Goal: Task Accomplishment & Management: Complete application form

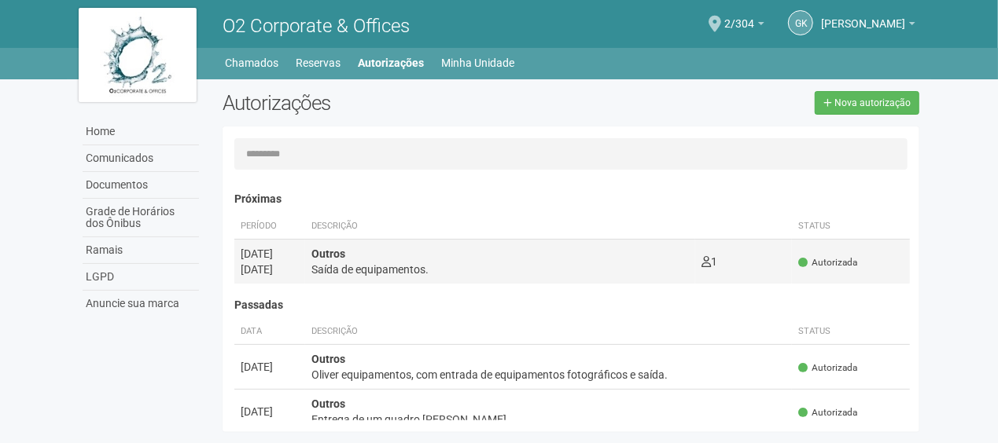
click at [479, 250] on div "Outros Saída de equipamentos." at bounding box center [499, 261] width 377 height 31
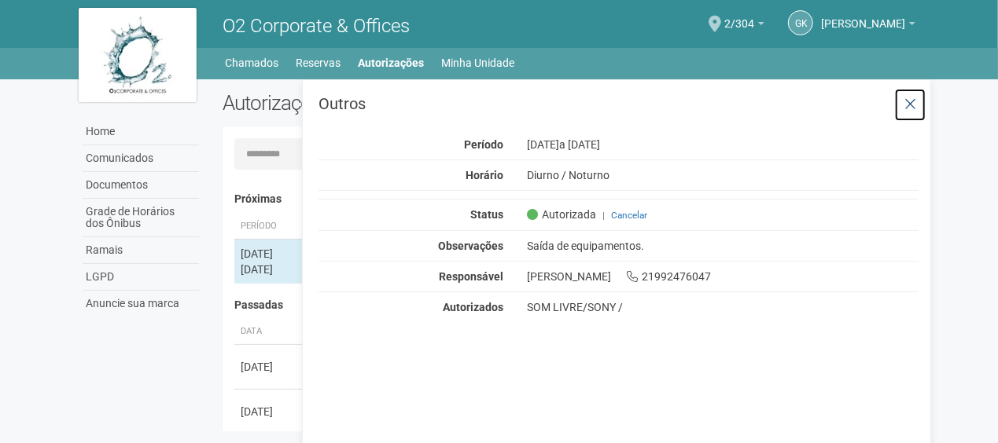
click at [908, 107] on icon at bounding box center [910, 105] width 12 height 16
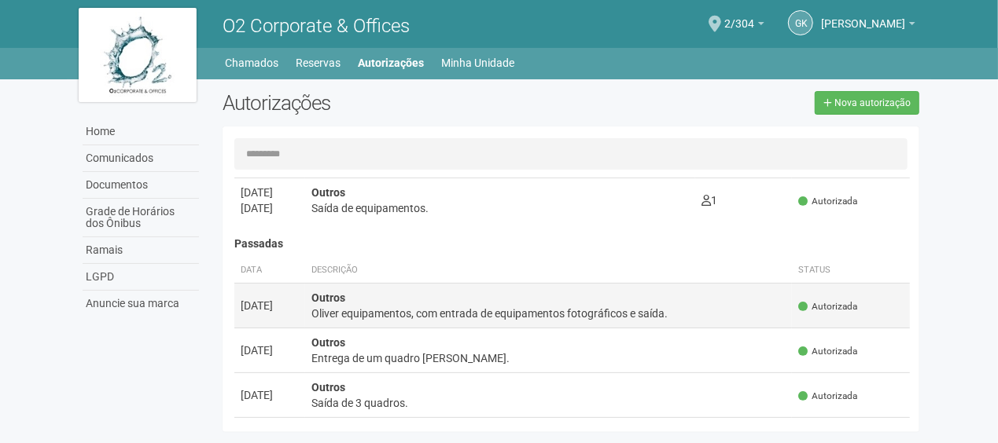
scroll to position [157, 0]
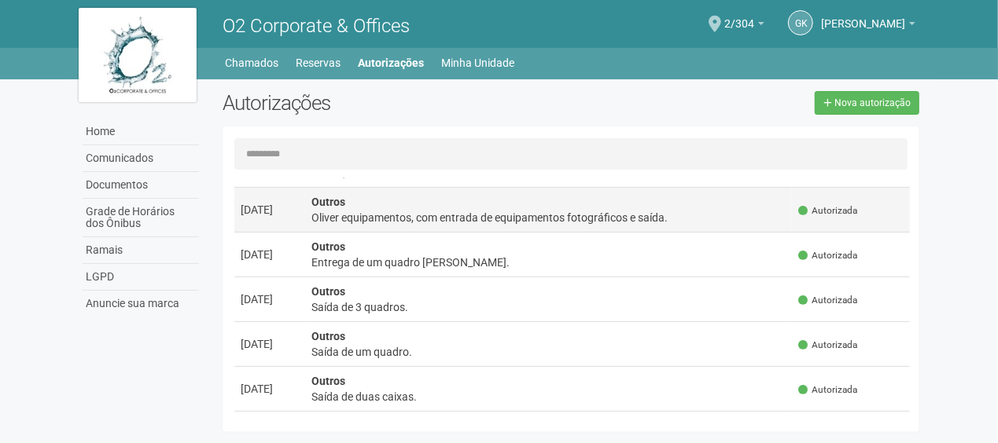
click at [434, 205] on td "Outros [PERSON_NAME] equipamentos, com entrada de equipamentos fotográficos e s…" at bounding box center [548, 210] width 487 height 45
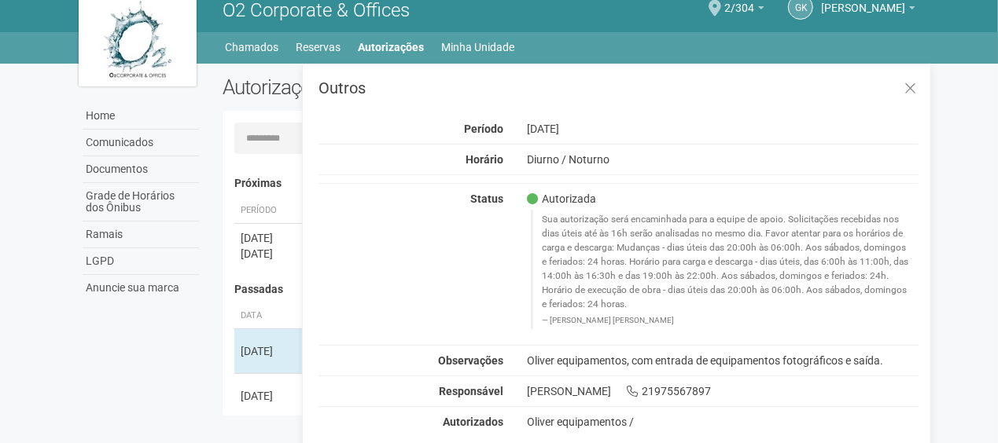
scroll to position [24, 0]
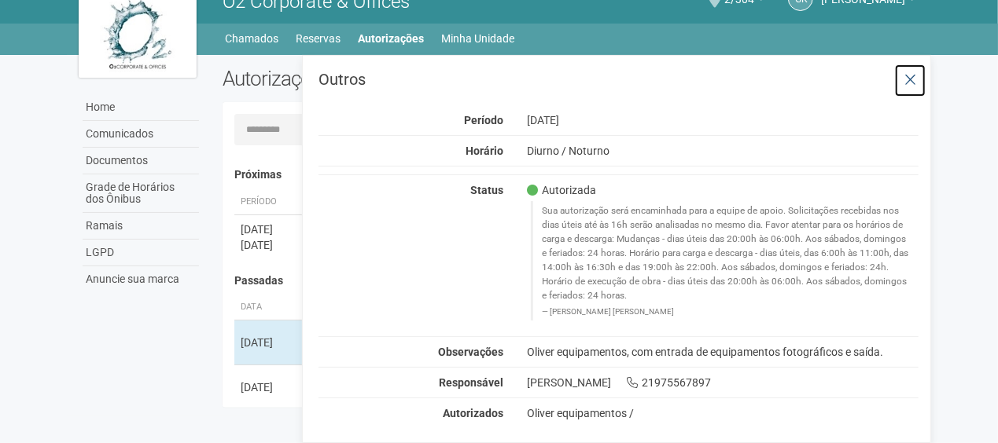
click at [913, 78] on icon at bounding box center [910, 80] width 12 height 16
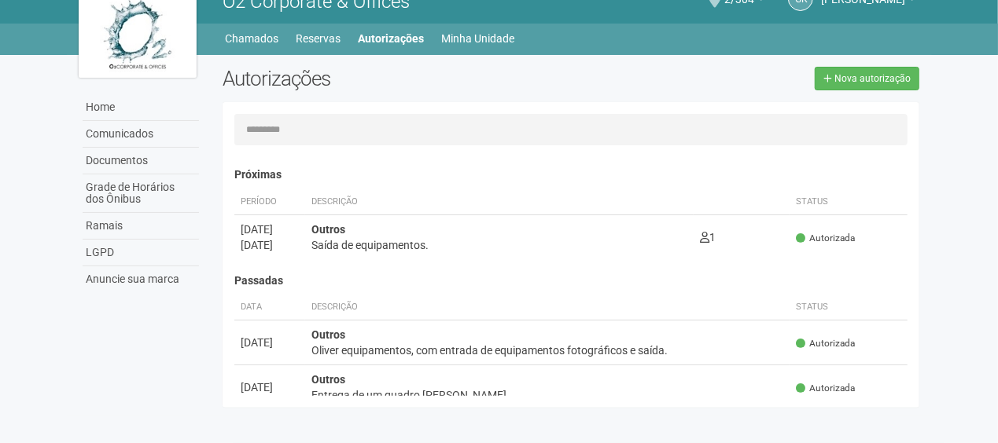
scroll to position [0, 0]
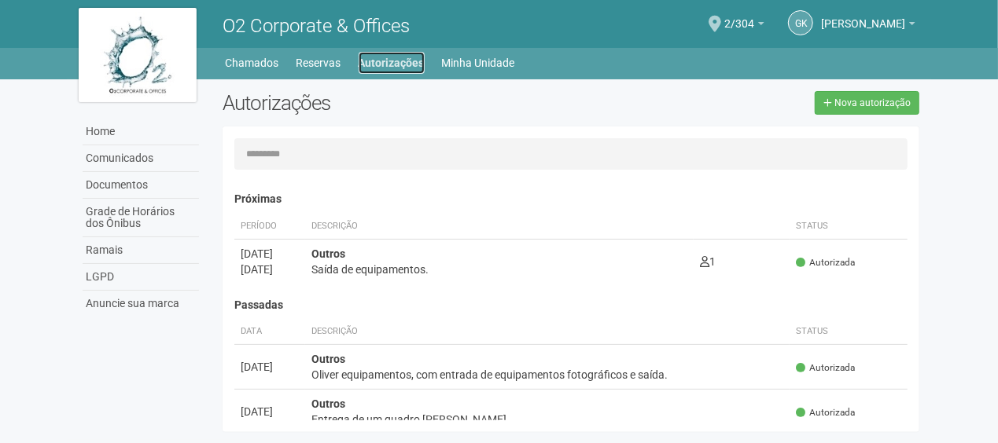
click at [403, 64] on link "Autorizações" at bounding box center [391, 63] width 66 height 22
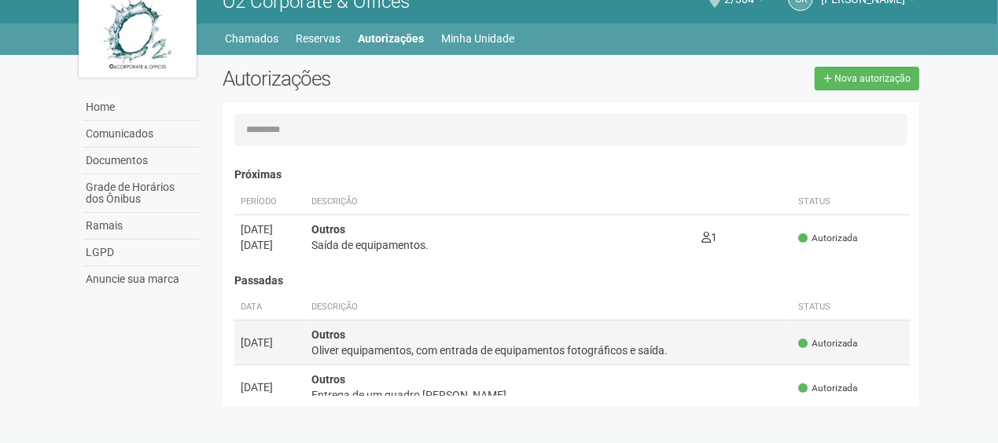
click at [412, 351] on div "Oliver equipamentos, com entrada de equipamentos fotográficos e saída." at bounding box center [548, 351] width 475 height 16
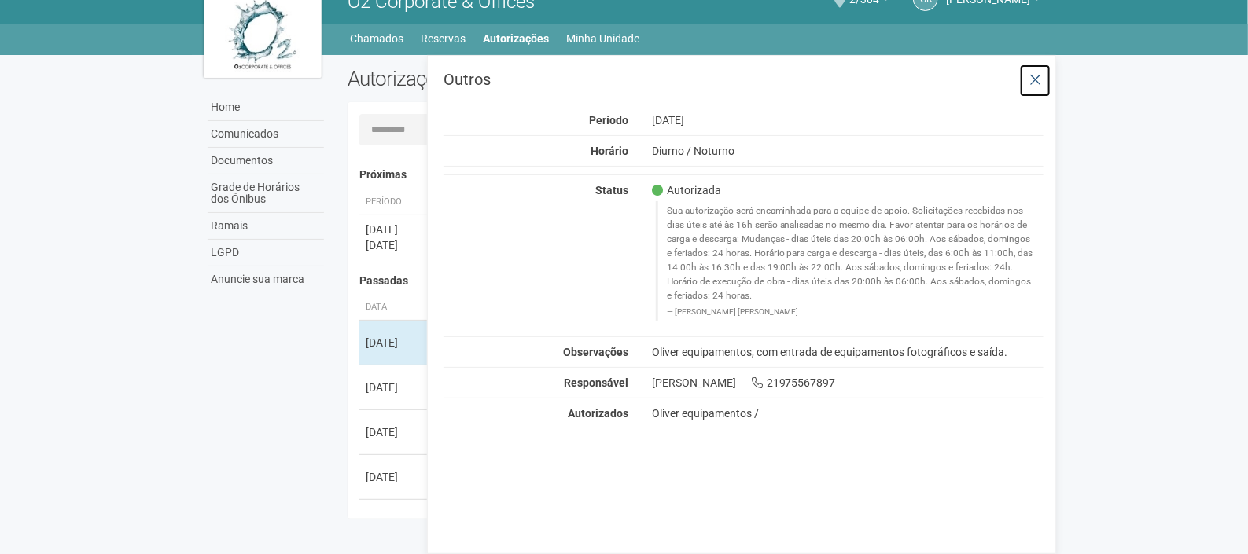
click at [997, 74] on icon at bounding box center [1035, 80] width 12 height 16
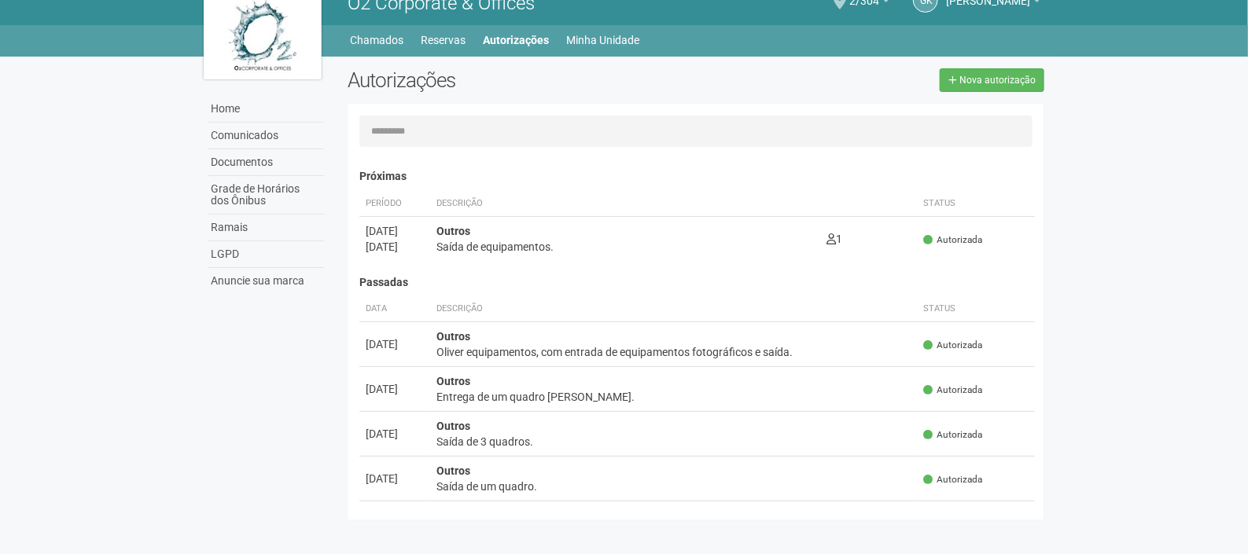
scroll to position [0, 0]
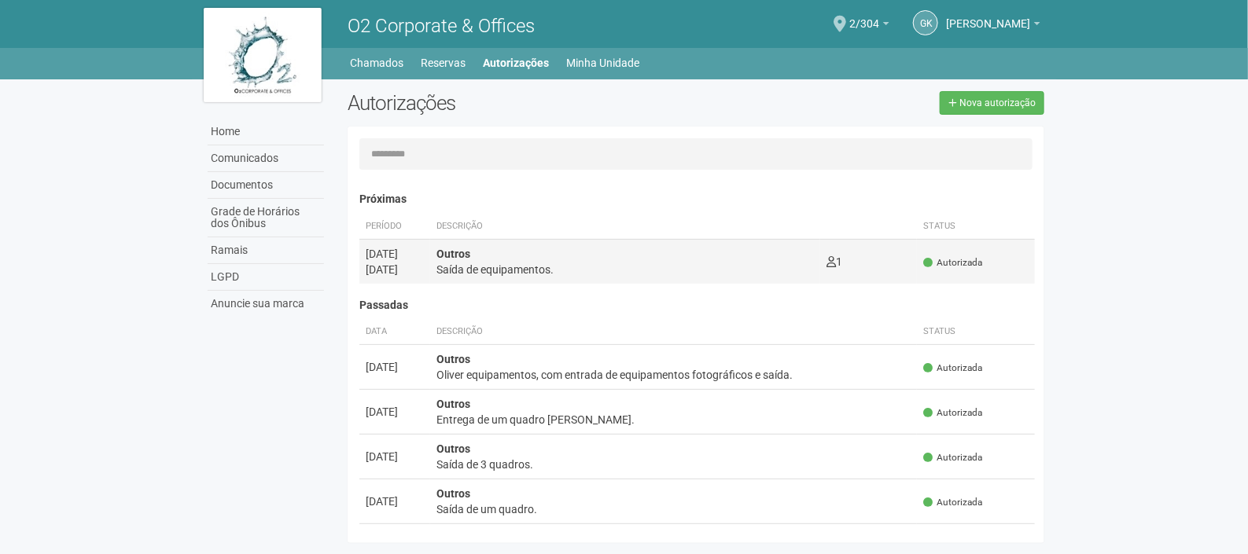
click at [516, 256] on div "Outros Saída de equipamentos." at bounding box center [624, 261] width 377 height 31
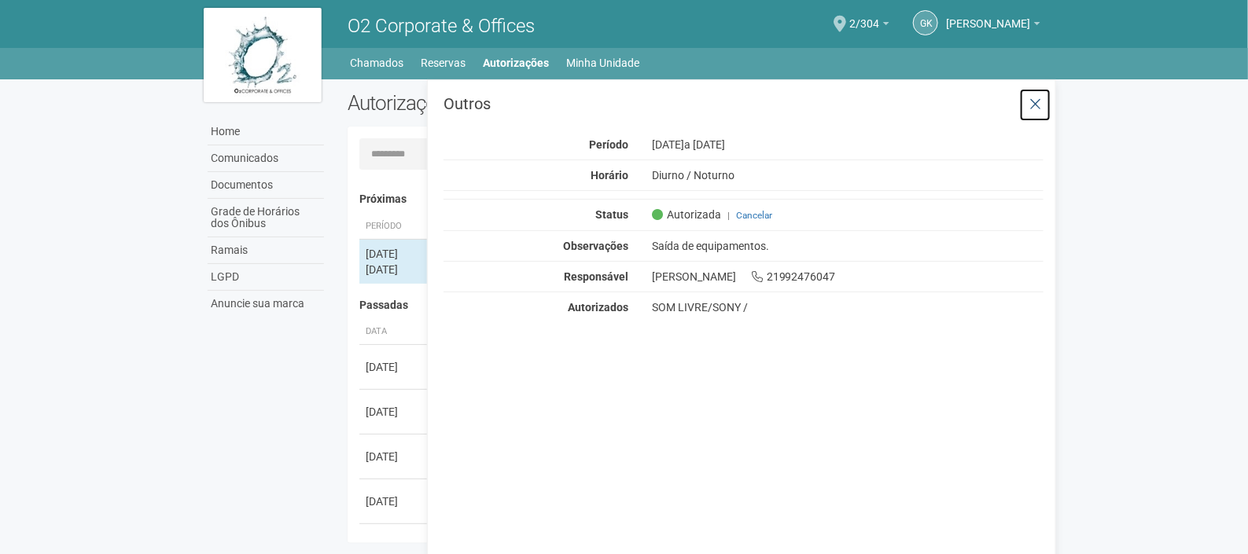
click at [997, 107] on icon at bounding box center [1035, 105] width 12 height 16
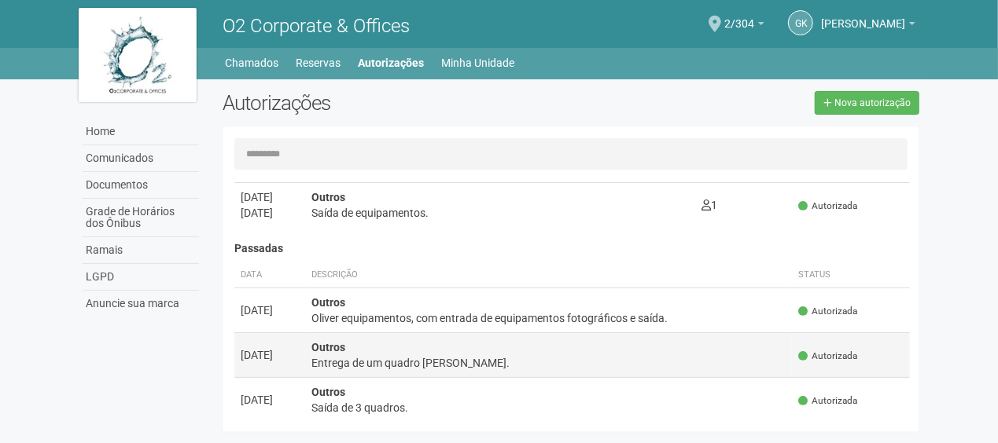
scroll to position [79, 0]
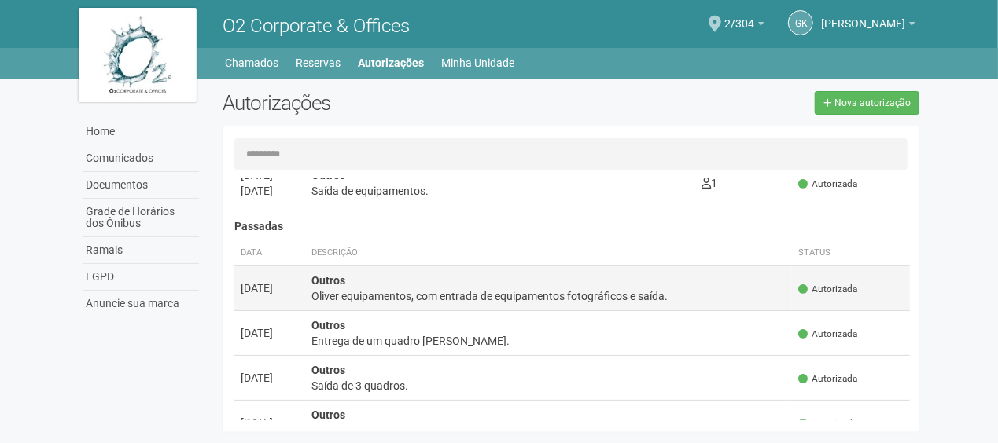
click at [580, 303] on td "Outros Oliver equipamentos, com entrada de equipamentos fotográficos e saída." at bounding box center [548, 288] width 487 height 45
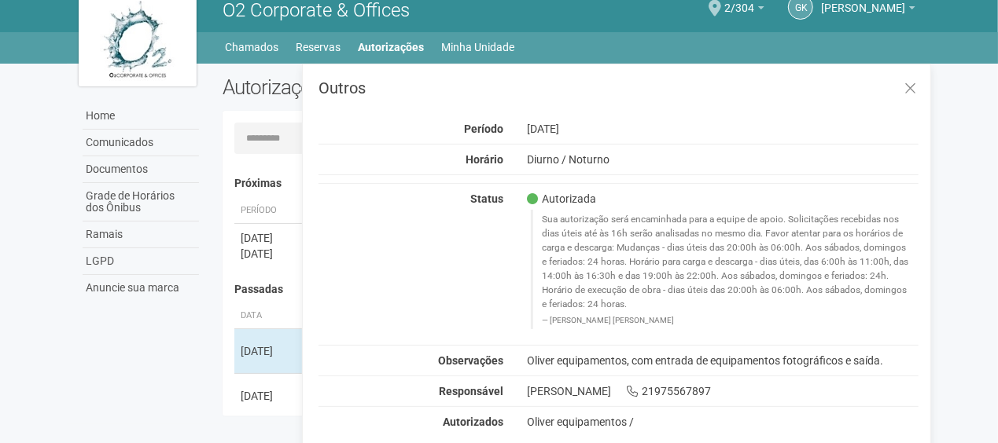
scroll to position [24, 0]
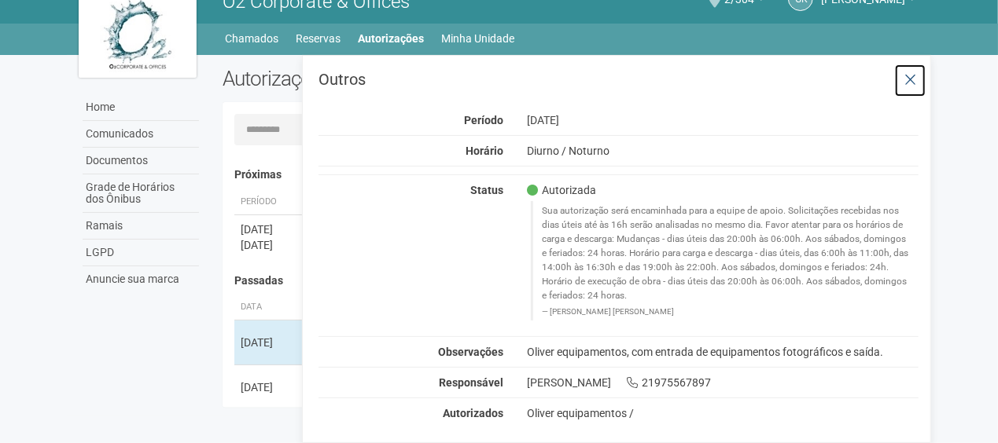
click at [911, 76] on icon at bounding box center [910, 80] width 12 height 16
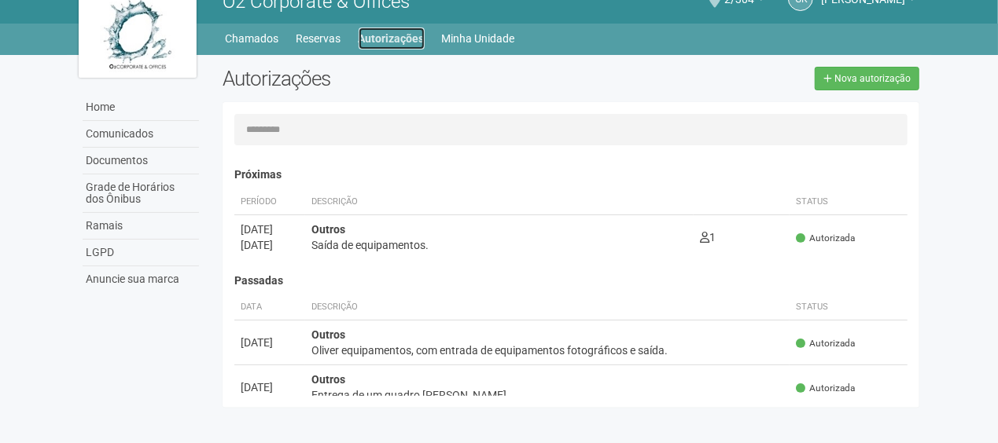
click at [388, 45] on link "Autorizações" at bounding box center [391, 39] width 66 height 22
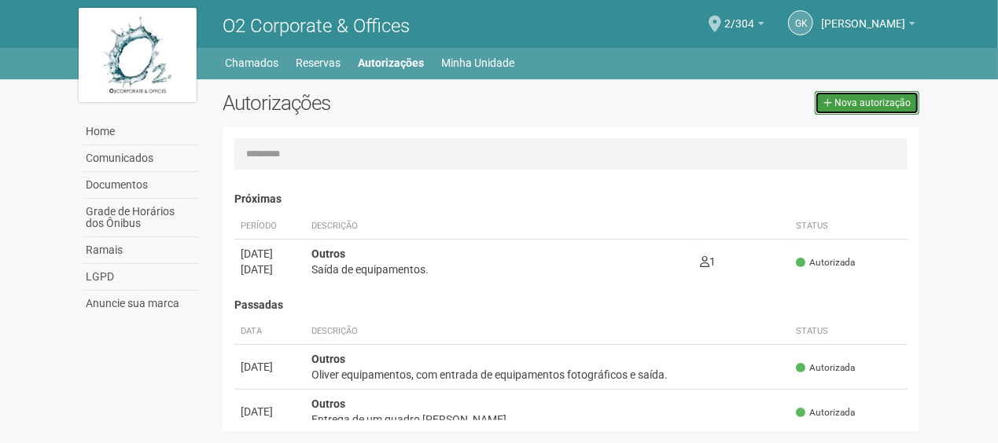
click at [859, 97] on span "Nova autorização" at bounding box center [872, 102] width 76 height 11
select select "**"
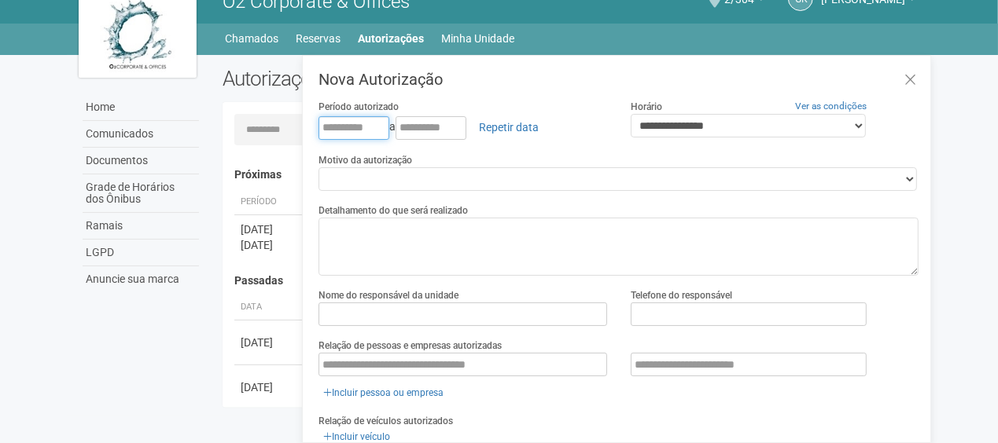
click at [328, 130] on input "text" at bounding box center [353, 128] width 71 height 24
type input "*"
type input "**********"
click at [426, 122] on input "text" at bounding box center [430, 128] width 71 height 24
type input "**********"
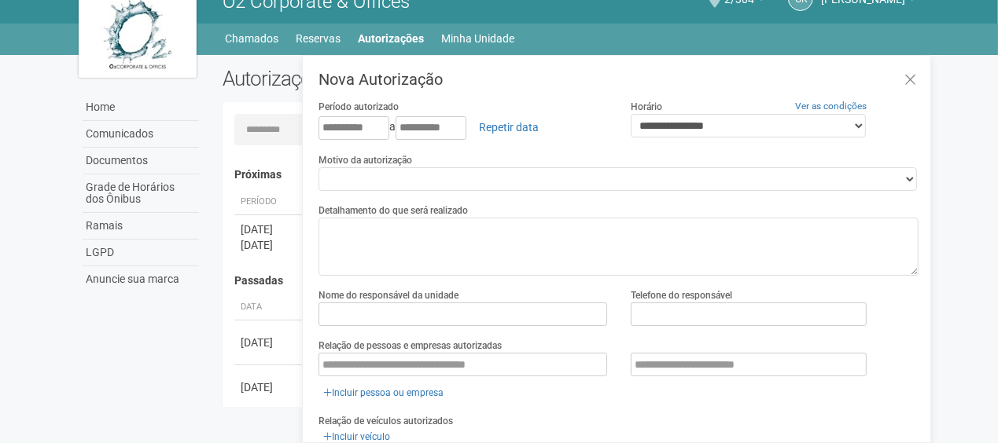
click at [412, 165] on label "Motivo da autorização" at bounding box center [365, 160] width 94 height 14
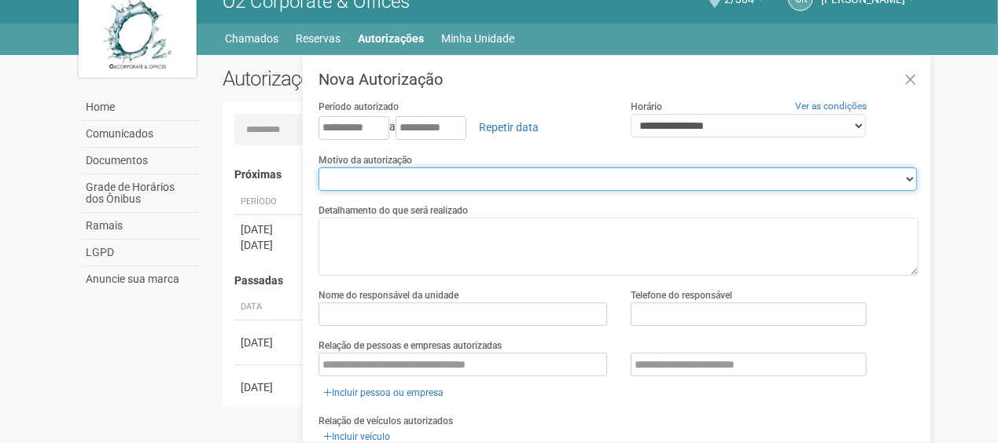
click at [411, 171] on select "**********" at bounding box center [617, 179] width 598 height 24
select select "******"
click at [318, 167] on select "**********" at bounding box center [617, 179] width 598 height 24
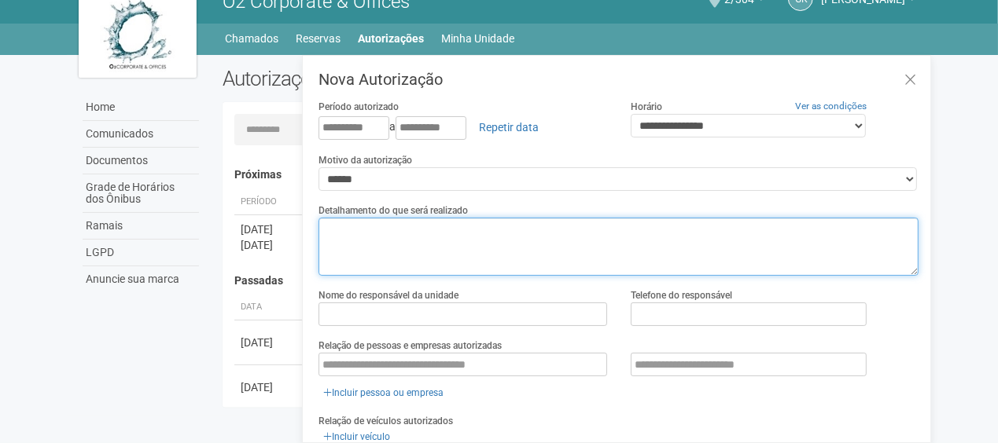
click at [381, 241] on textarea at bounding box center [618, 247] width 600 height 58
type textarea "**********"
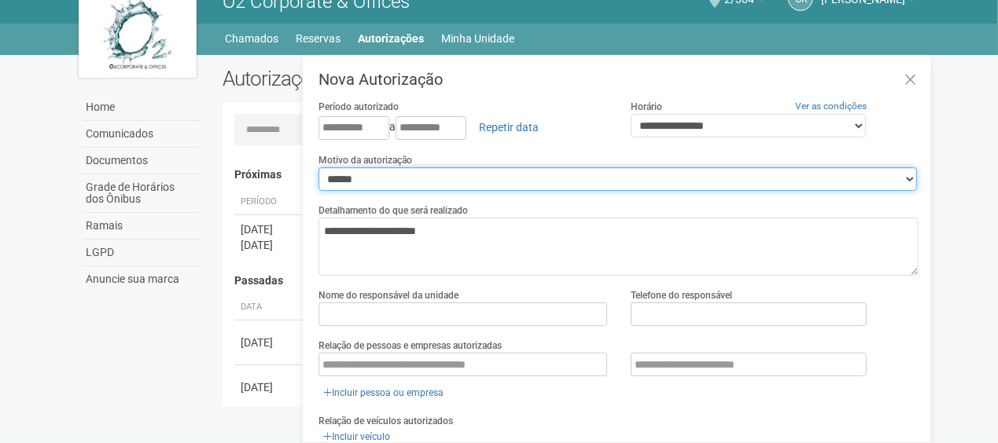
click at [363, 173] on select "**********" at bounding box center [617, 179] width 598 height 24
select select "******"
click at [318, 167] on select "**********" at bounding box center [617, 179] width 598 height 24
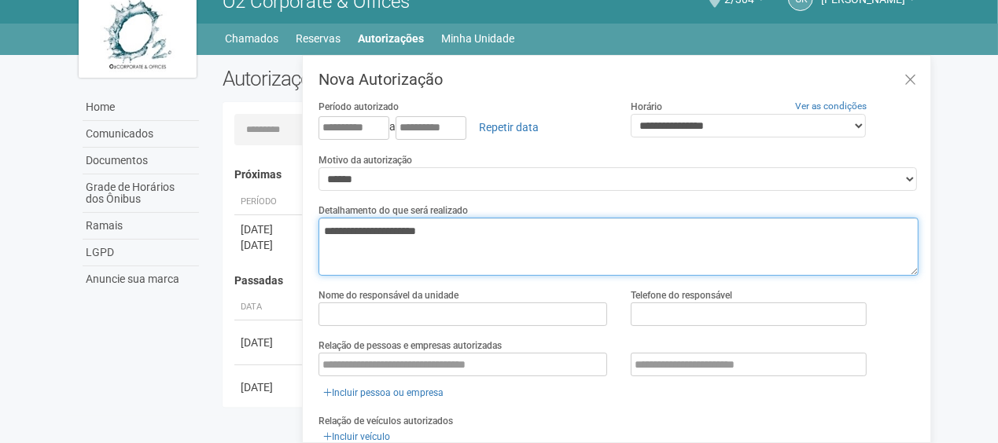
click at [458, 228] on textarea "**********" at bounding box center [618, 247] width 600 height 58
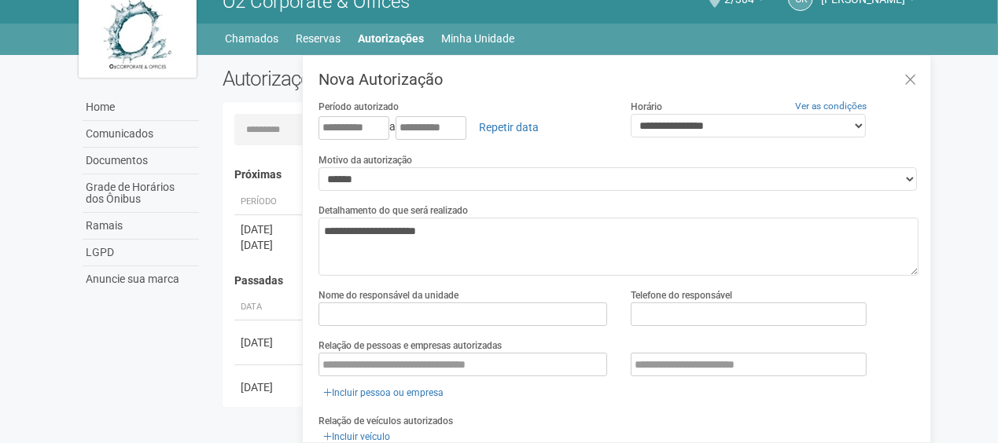
click at [412, 325] on div "Nome do responsável da unidade Telefone do responsável" at bounding box center [618, 313] width 623 height 50
click at [417, 312] on input "text" at bounding box center [462, 315] width 288 height 24
click at [432, 314] on input "text" at bounding box center [462, 315] width 288 height 24
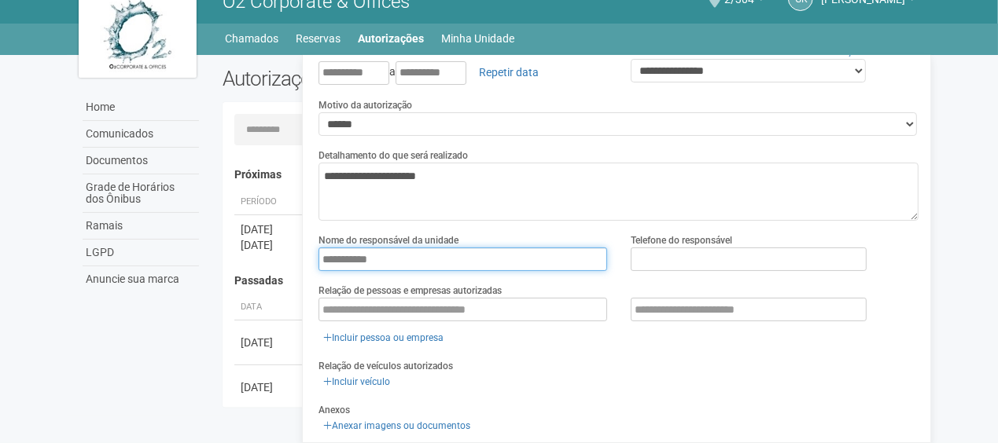
scroll to position [79, 0]
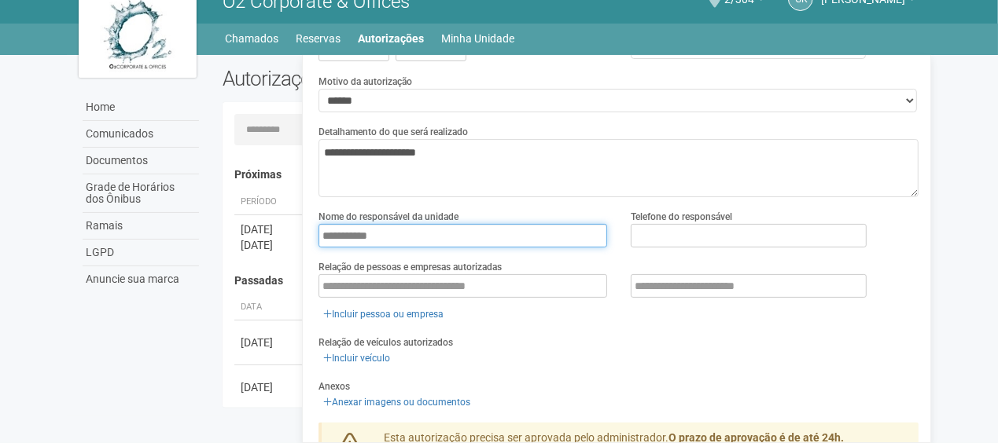
type input "**********"
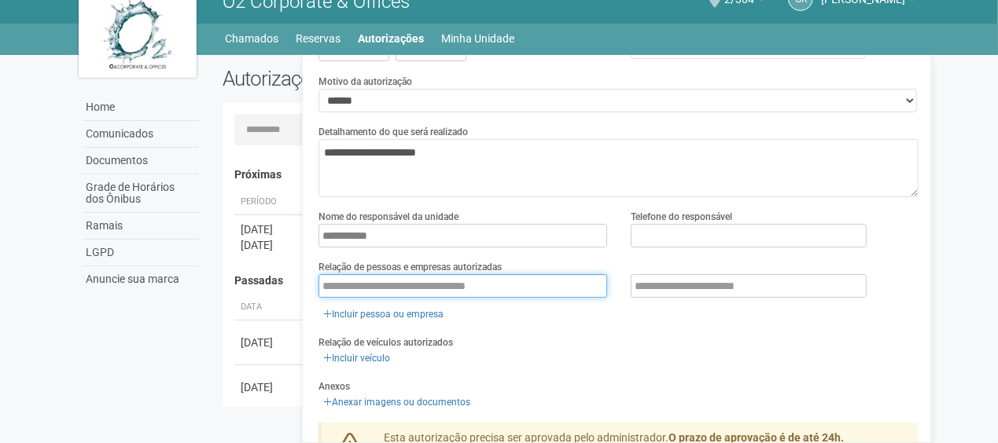
click at [460, 289] on input "text" at bounding box center [462, 286] width 288 height 24
type input "**********"
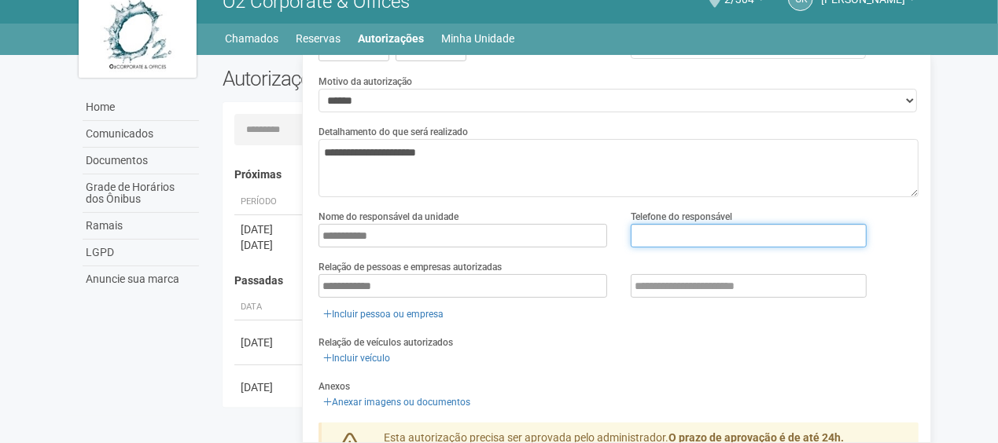
click at [668, 233] on input "text" at bounding box center [748, 236] width 236 height 24
type input "*********"
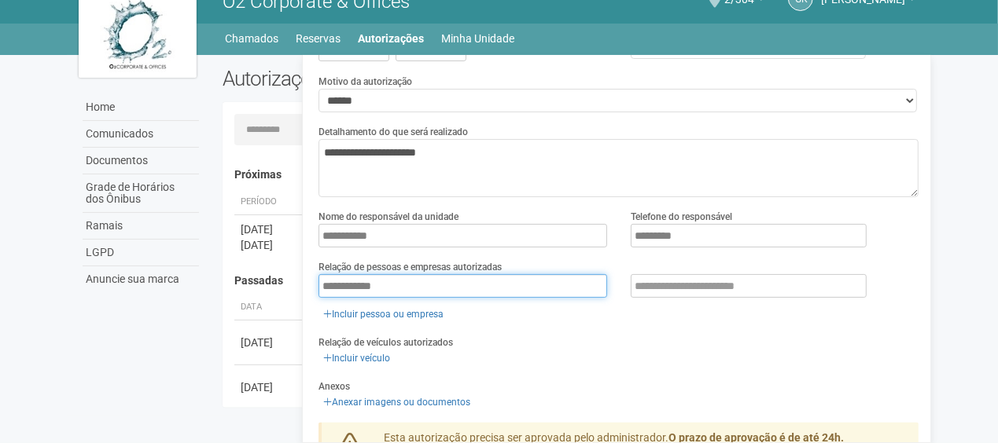
click at [398, 288] on input "**********" at bounding box center [462, 286] width 288 height 24
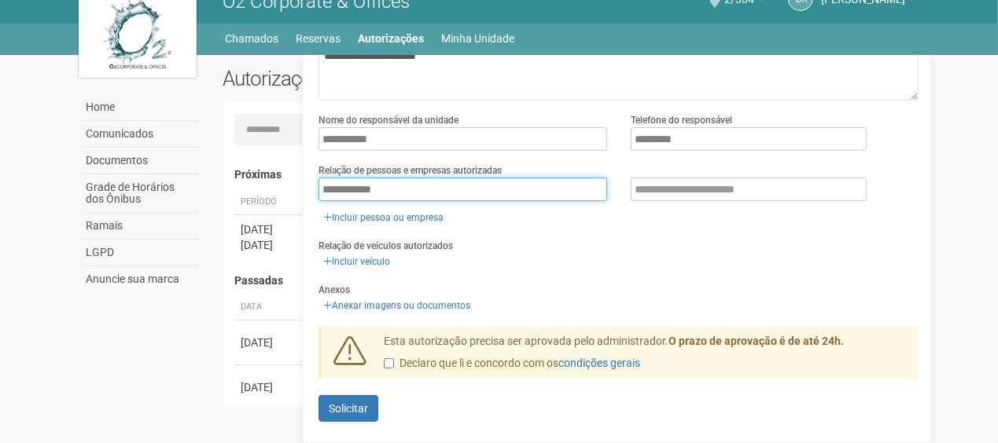
scroll to position [179, 0]
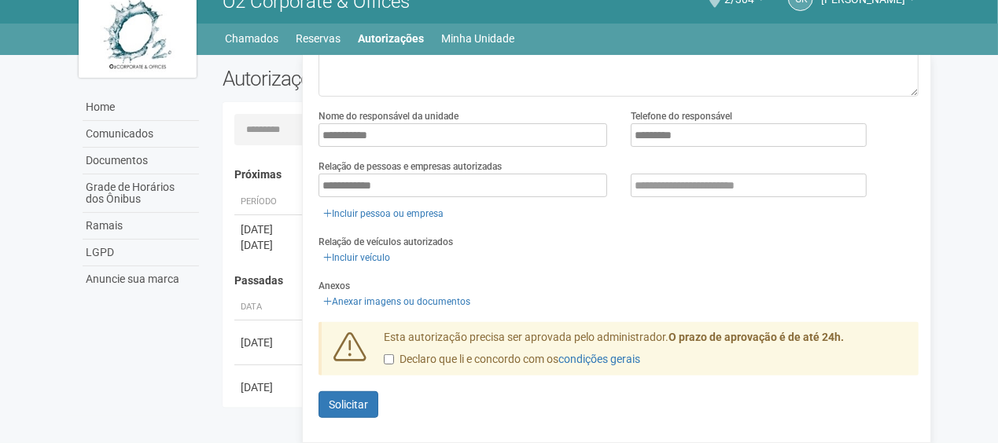
click at [388, 352] on label "Declaro que li e concordo com os condições gerais" at bounding box center [512, 360] width 256 height 16
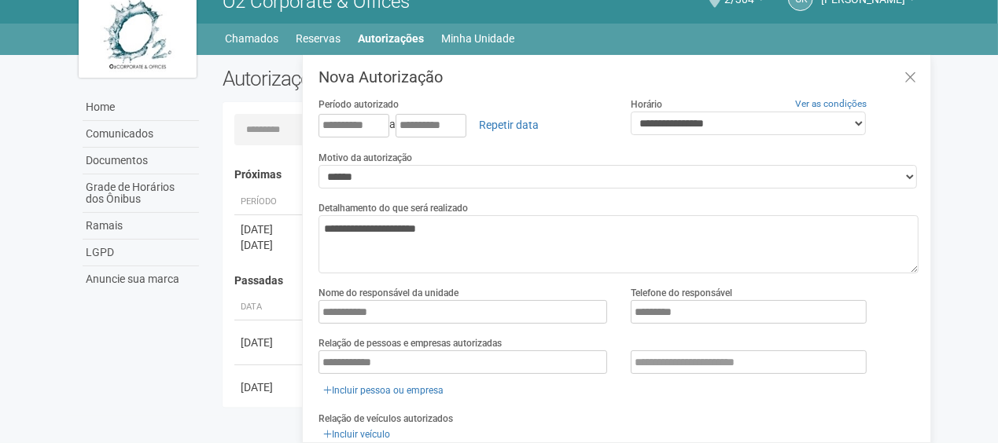
scroll to position [0, 0]
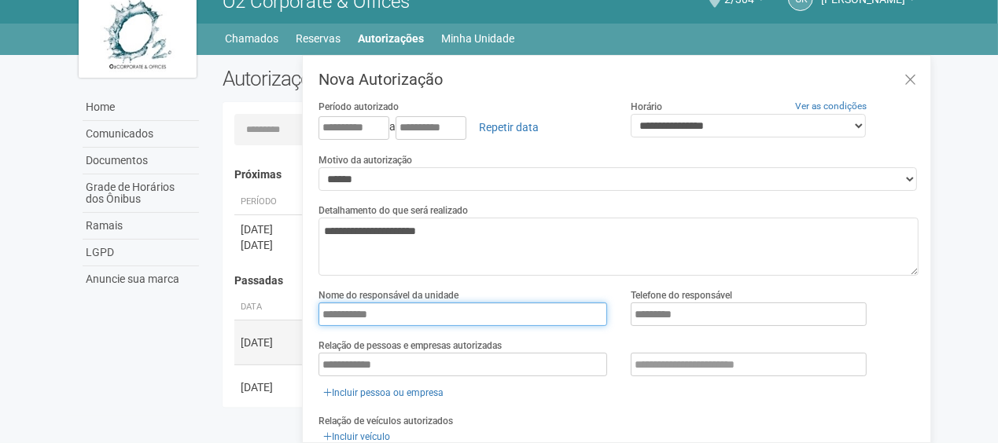
drag, startPoint x: 388, startPoint y: 322, endPoint x: 268, endPoint y: 324, distance: 120.3
click at [271, 325] on div "Carregando... Nenhuma autorização foi solicitada Próximas Período Descrição Sta…" at bounding box center [570, 255] width 697 height 282
type input "**********"
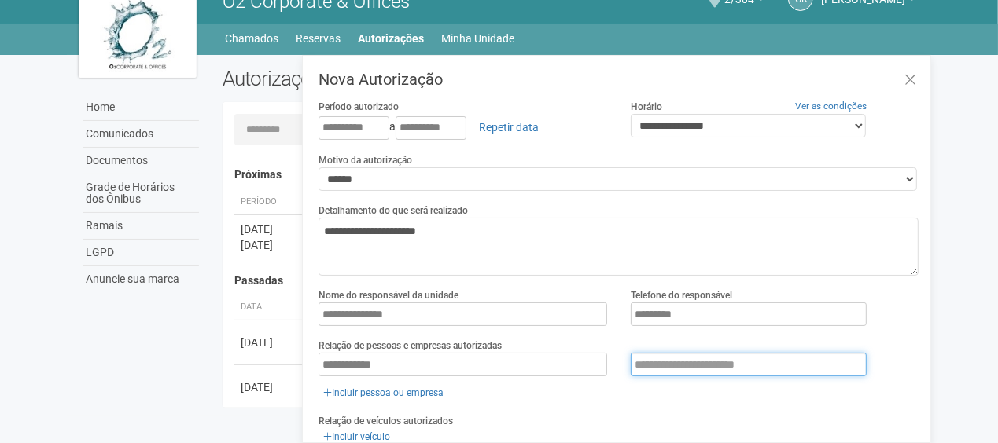
type input "**********"
drag, startPoint x: 726, startPoint y: 362, endPoint x: 536, endPoint y: 366, distance: 190.3
click at [536, 366] on div "**********" at bounding box center [618, 365] width 623 height 24
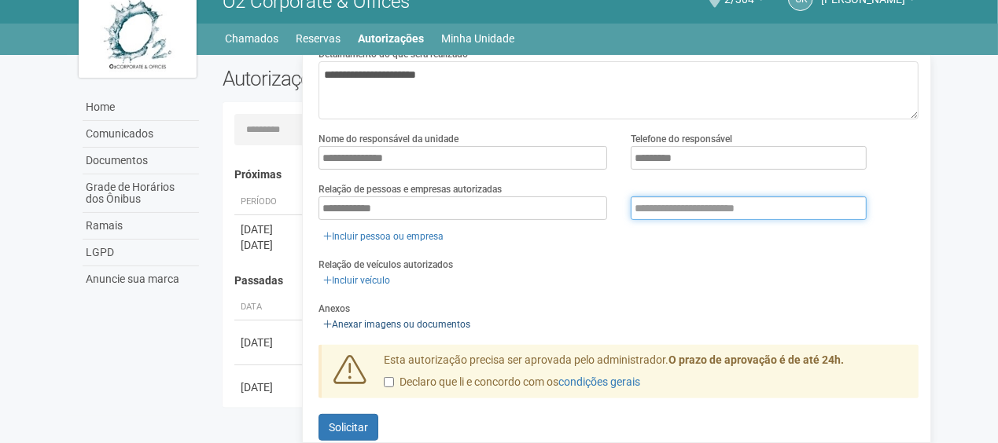
scroll to position [157, 0]
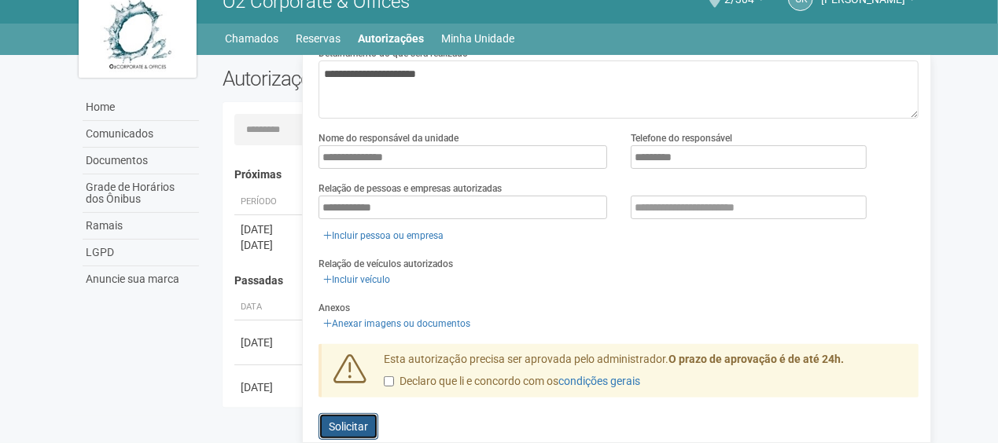
click at [369, 415] on button "Enviando... Solicitar" at bounding box center [348, 426] width 60 height 27
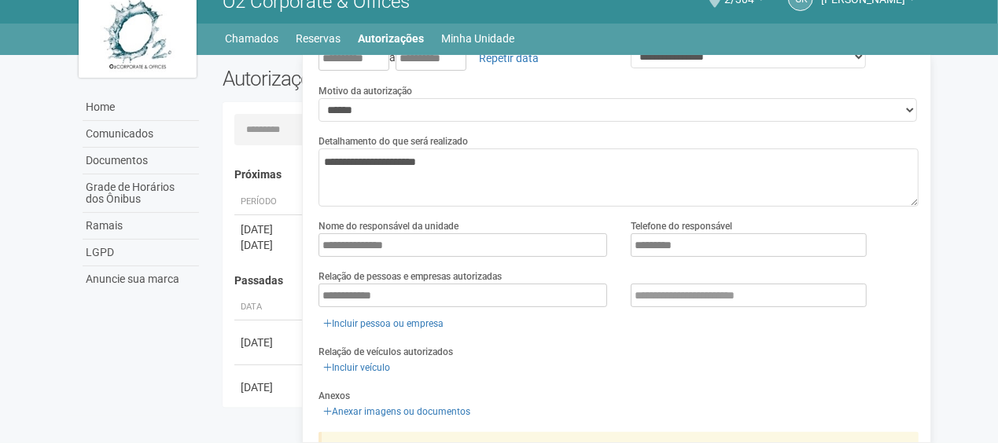
scroll to position [0, 0]
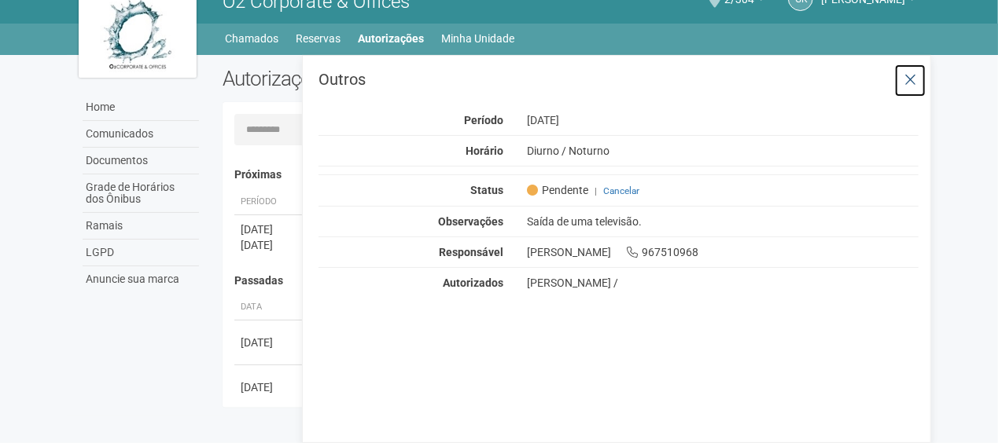
click at [910, 72] on icon at bounding box center [910, 80] width 12 height 16
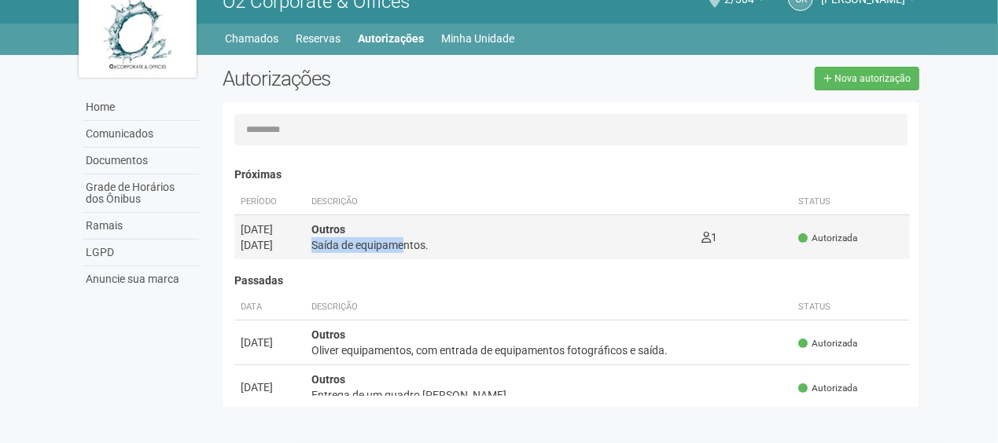
drag, startPoint x: 404, startPoint y: 239, endPoint x: 414, endPoint y: 230, distance: 13.4
click at [410, 234] on div "Outros Saída de equipamentos." at bounding box center [499, 237] width 377 height 31
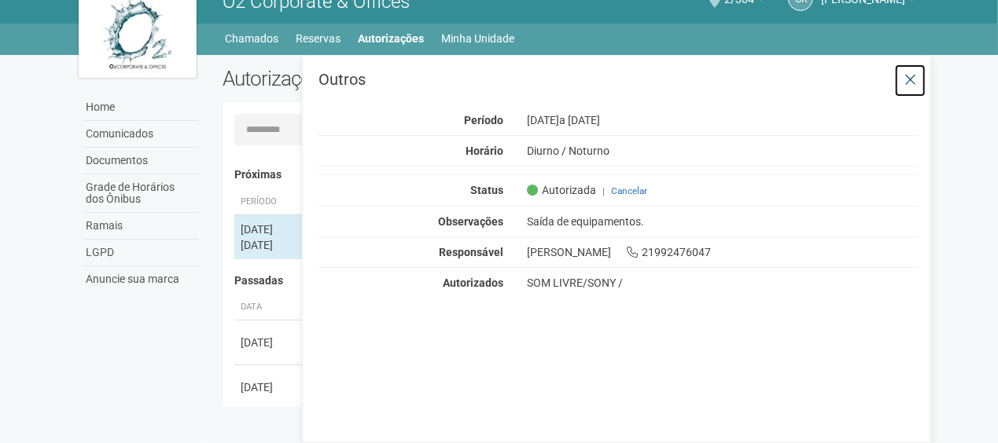
click at [909, 74] on icon at bounding box center [910, 80] width 12 height 16
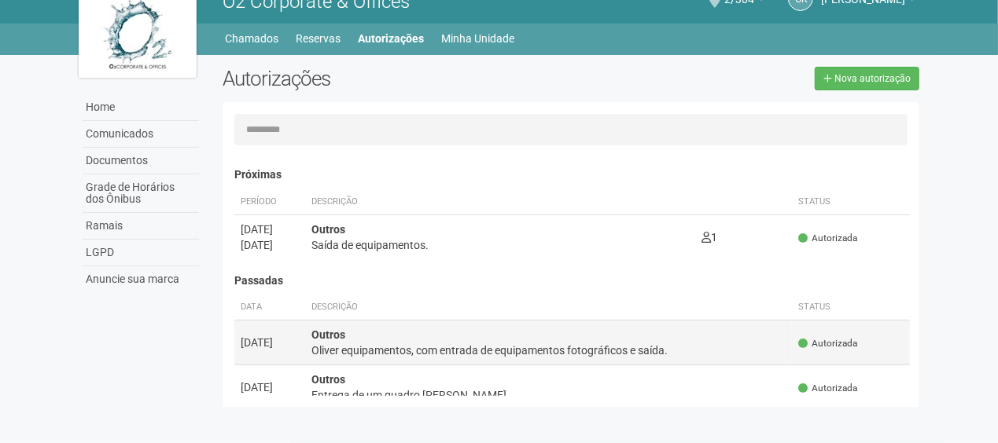
click at [379, 355] on div "Oliver equipamentos, com entrada de equipamentos fotográficos e saída." at bounding box center [548, 351] width 475 height 16
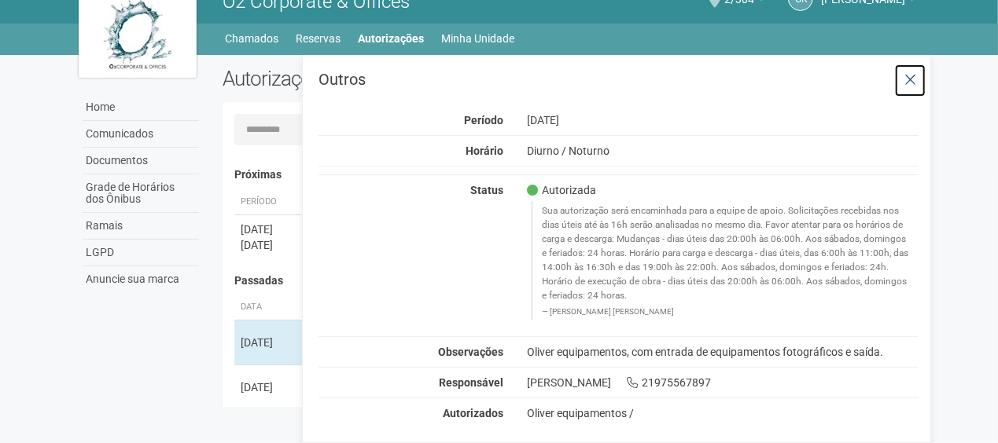
click at [909, 78] on icon at bounding box center [910, 80] width 12 height 16
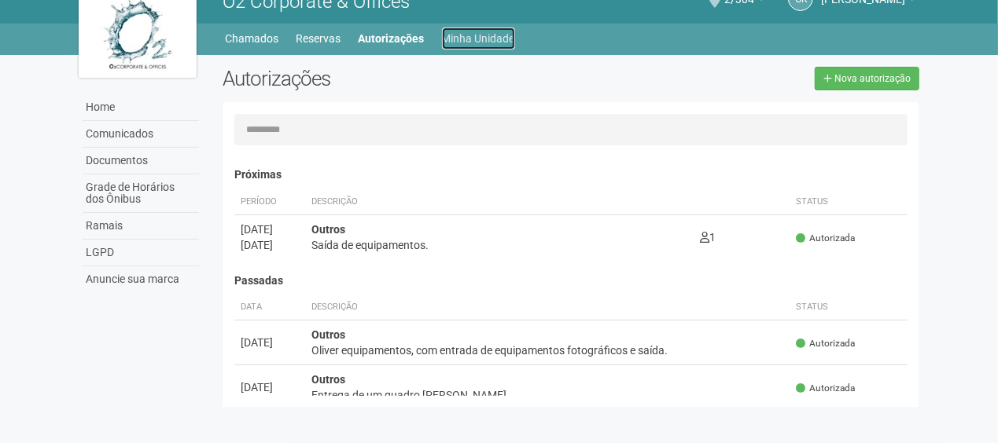
click at [453, 33] on link "Minha Unidade" at bounding box center [478, 39] width 73 height 22
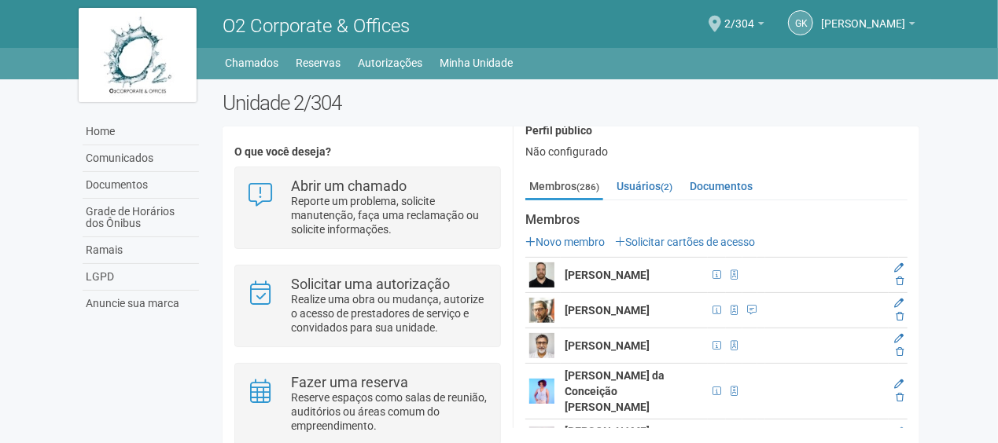
scroll to position [79, 0]
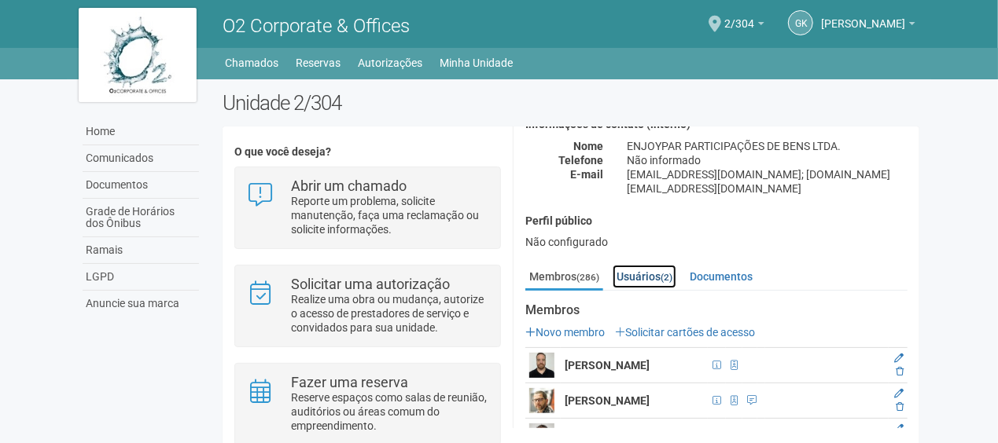
click at [640, 265] on link "Usuários (2)" at bounding box center [644, 277] width 64 height 24
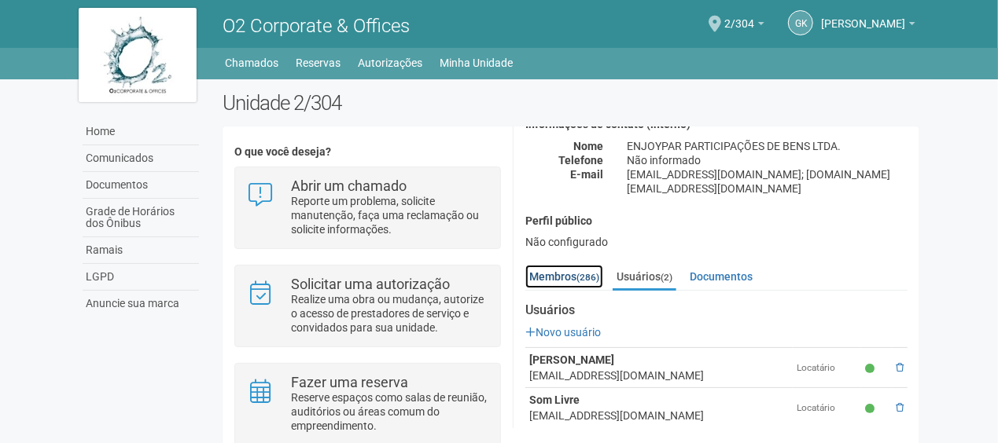
click at [571, 271] on link "Membros (286)" at bounding box center [564, 277] width 78 height 24
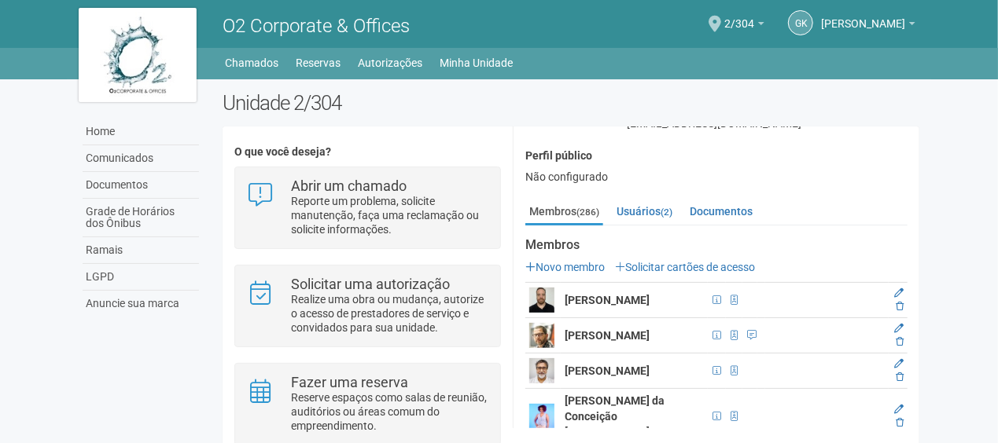
scroll to position [79, 0]
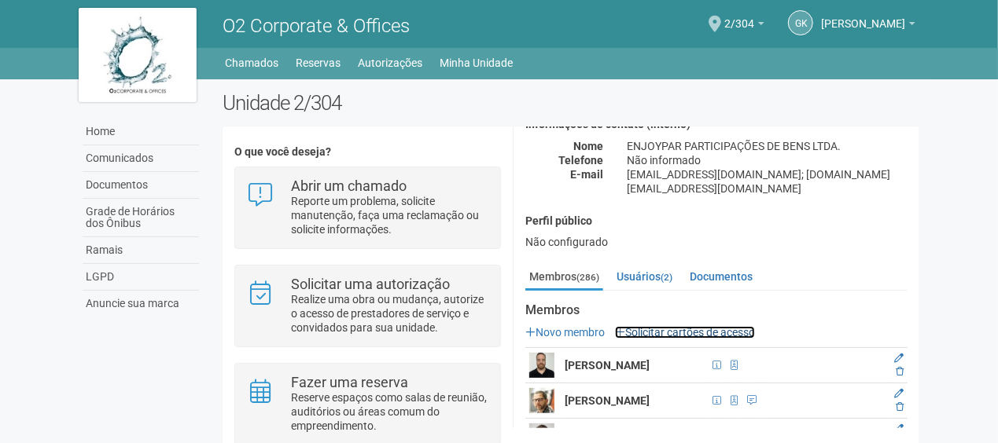
click at [680, 326] on link "Solicitar cartões de acesso" at bounding box center [685, 332] width 140 height 13
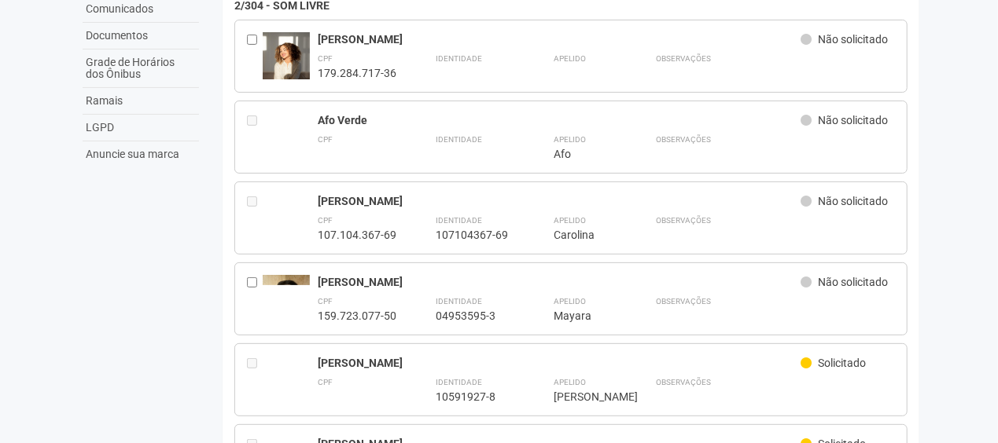
scroll to position [236, 0]
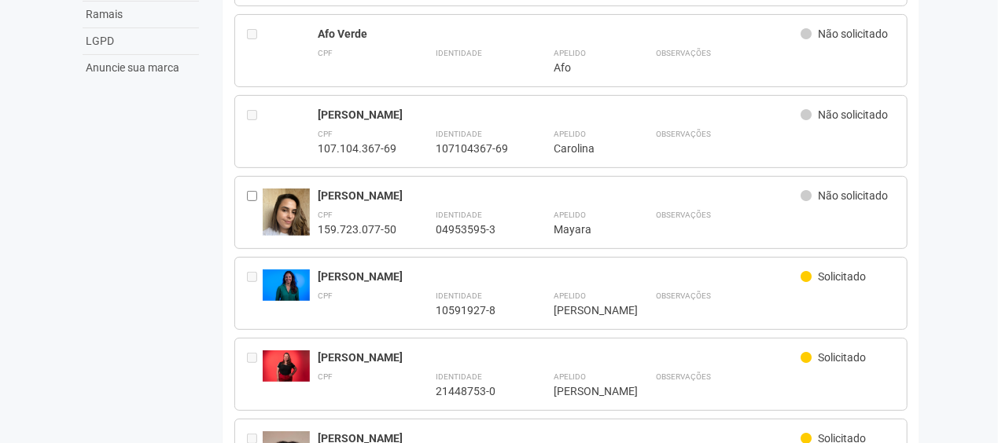
drag, startPoint x: 312, startPoint y: 270, endPoint x: 481, endPoint y: 265, distance: 169.1
click at [481, 265] on div "**********" at bounding box center [571, 293] width 674 height 73
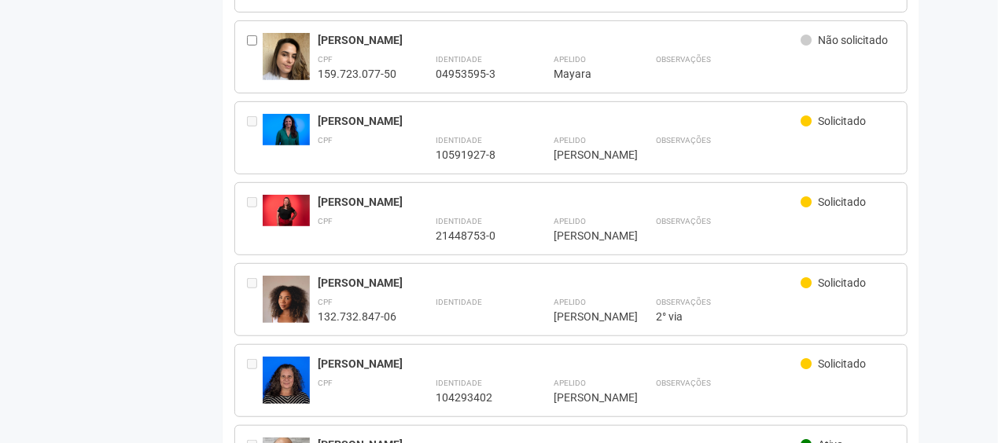
scroll to position [393, 0]
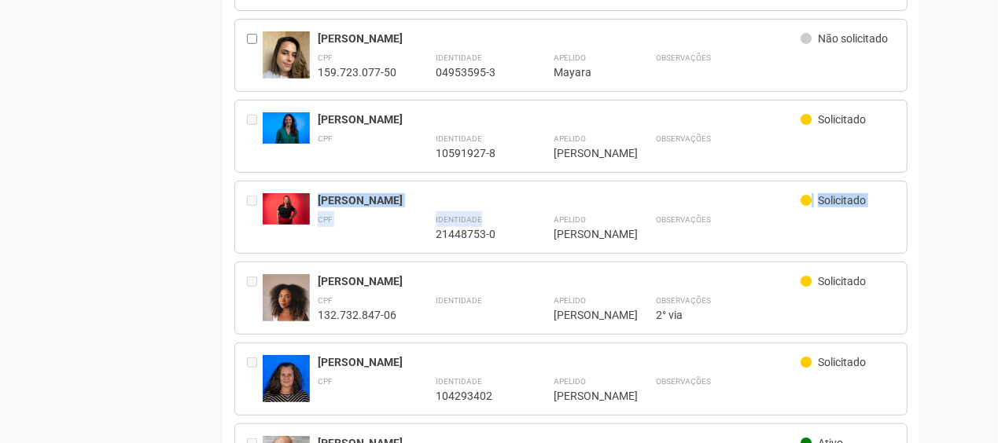
drag, startPoint x: 316, startPoint y: 211, endPoint x: 503, endPoint y: 223, distance: 187.5
click at [503, 223] on div "**********" at bounding box center [571, 217] width 674 height 73
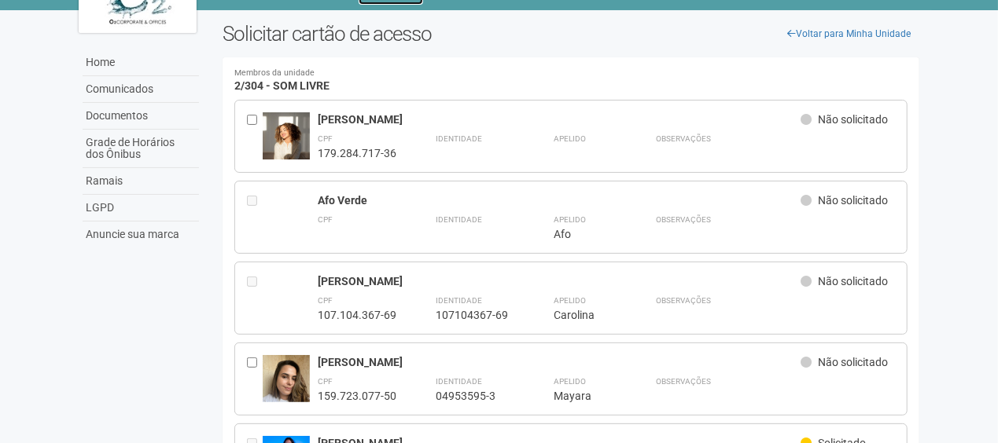
scroll to position [0, 0]
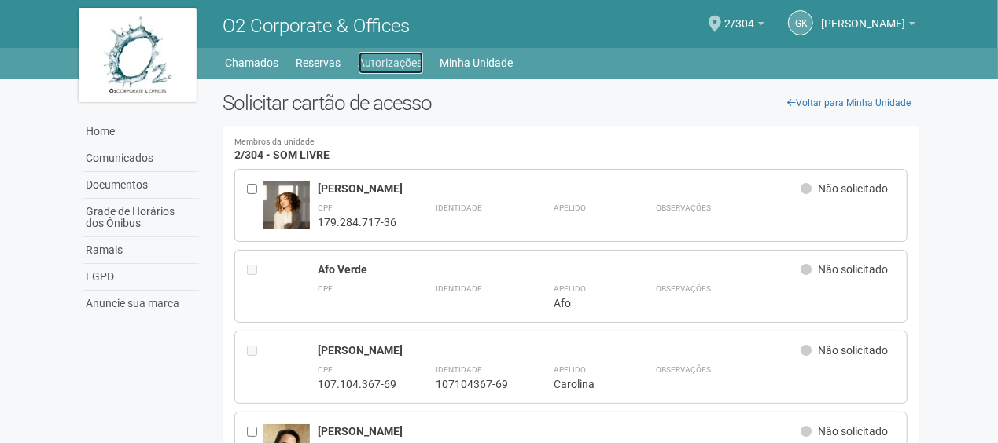
click at [383, 58] on link "Autorizações" at bounding box center [390, 63] width 64 height 22
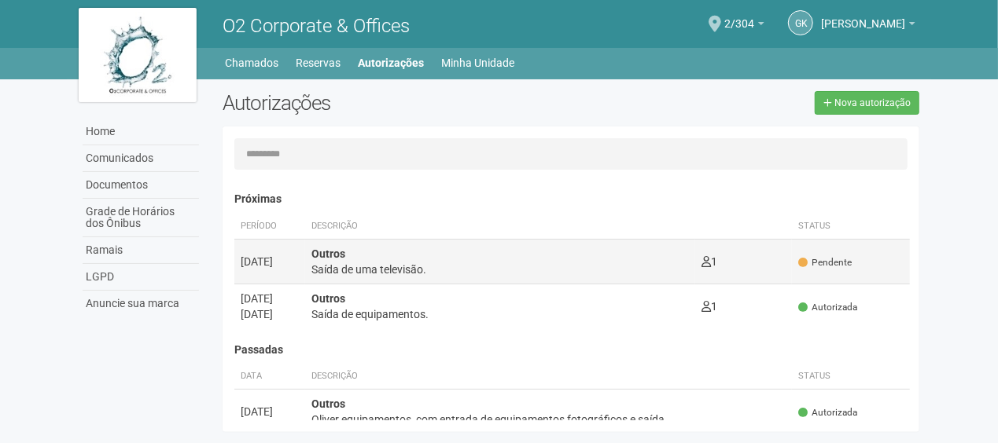
click at [806, 272] on td "Pendente" at bounding box center [851, 261] width 118 height 45
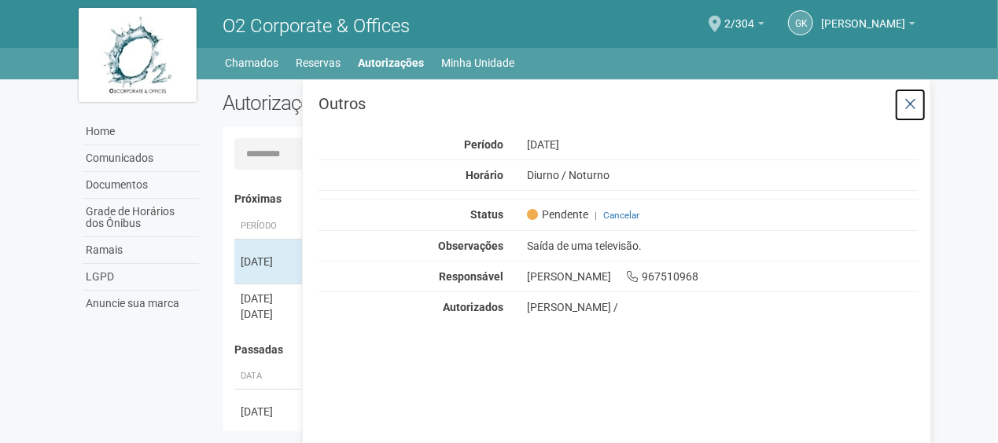
click at [914, 98] on icon at bounding box center [910, 105] width 12 height 16
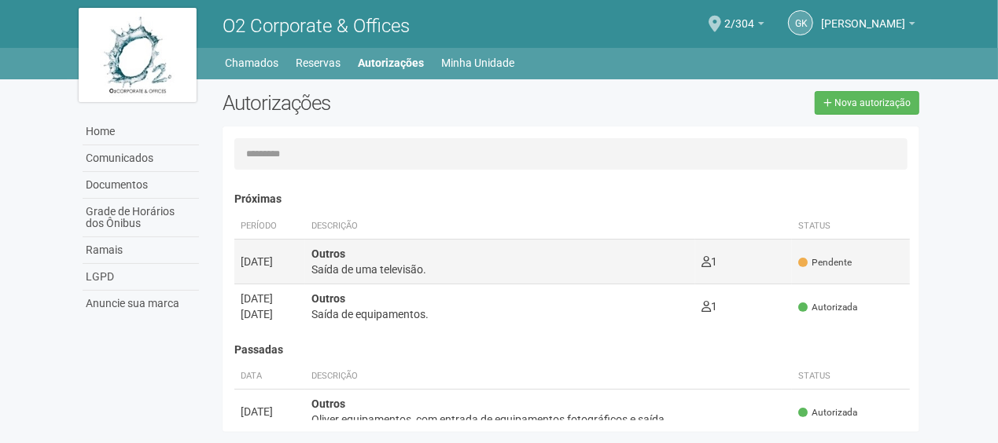
click at [381, 270] on div "Saída de uma televisão." at bounding box center [499, 270] width 377 height 16
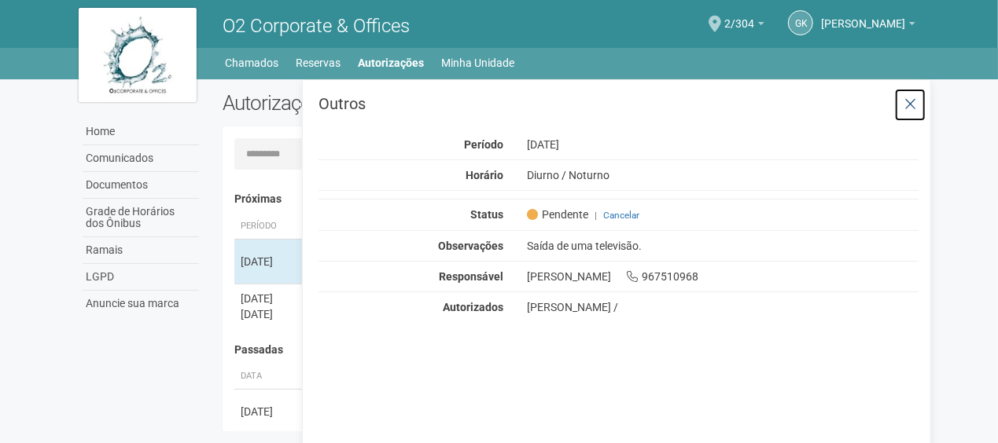
click at [906, 105] on icon at bounding box center [910, 105] width 12 height 16
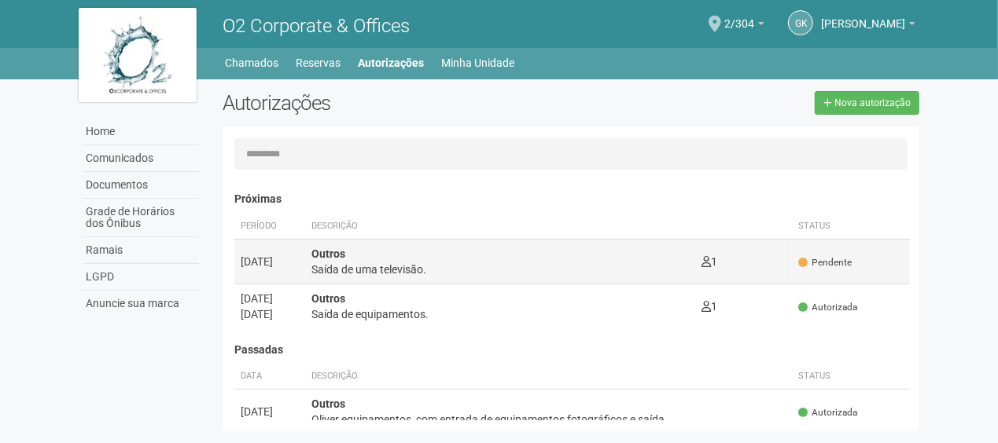
click at [794, 250] on td "Pendente" at bounding box center [851, 261] width 118 height 45
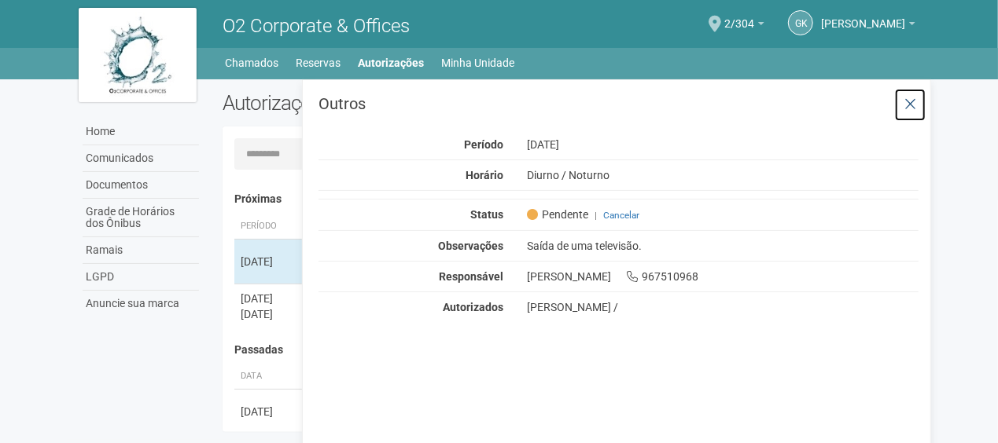
click at [909, 97] on icon at bounding box center [910, 105] width 12 height 16
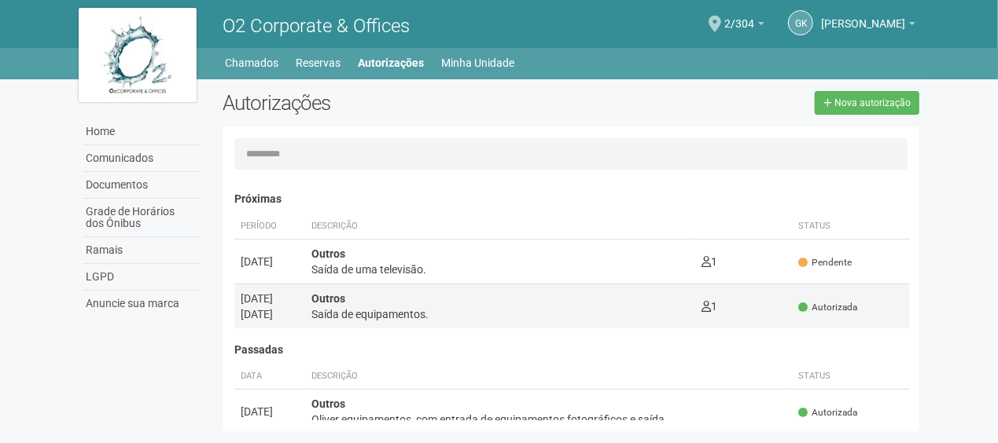
click at [792, 285] on td "Autorizada" at bounding box center [851, 306] width 118 height 45
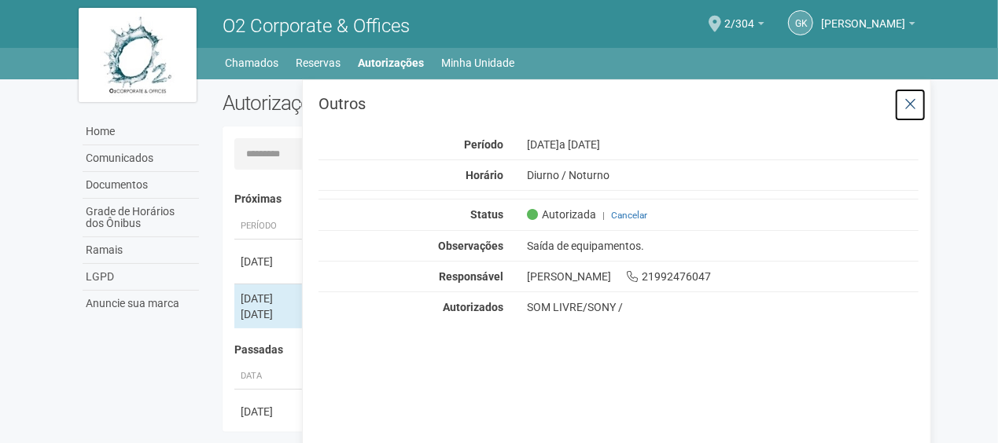
click at [914, 105] on icon at bounding box center [910, 105] width 12 height 16
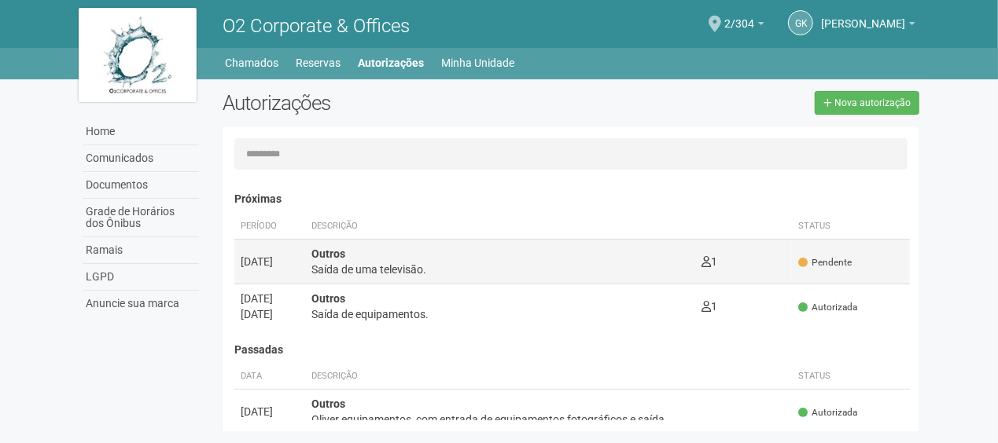
click at [821, 252] on td "Pendente" at bounding box center [851, 261] width 118 height 45
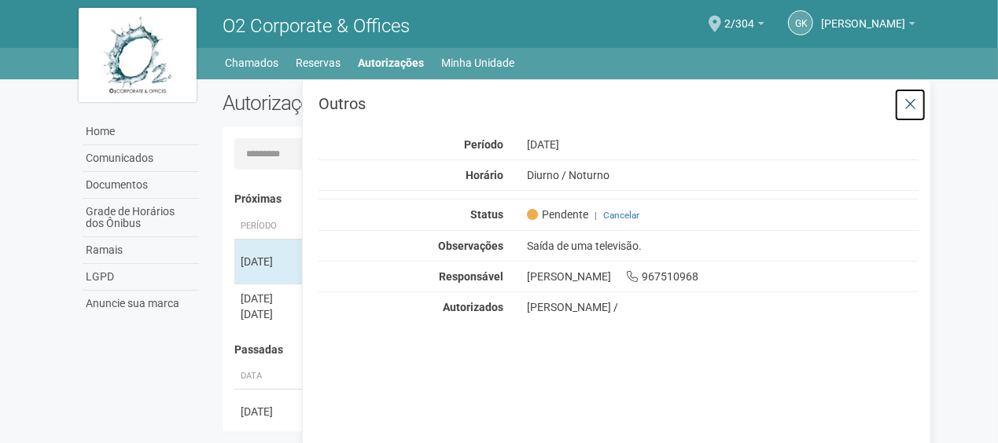
click at [908, 102] on icon at bounding box center [910, 105] width 12 height 16
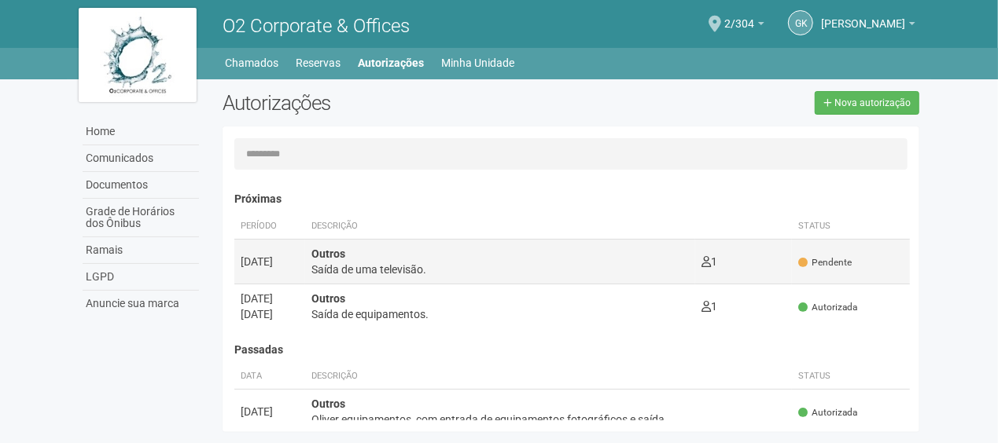
click at [821, 269] on td "Pendente" at bounding box center [851, 261] width 118 height 45
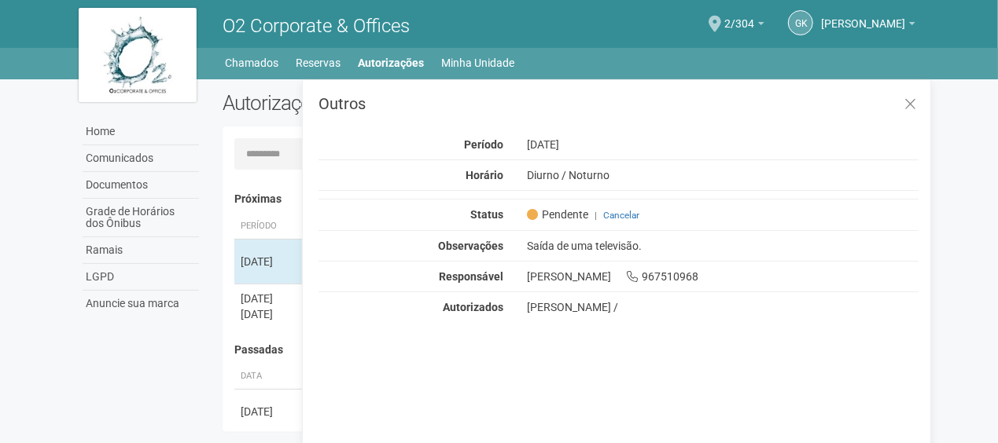
click at [755, 168] on div "Diurno / Noturno" at bounding box center [723, 175] width 416 height 14
click at [910, 100] on icon at bounding box center [910, 105] width 12 height 16
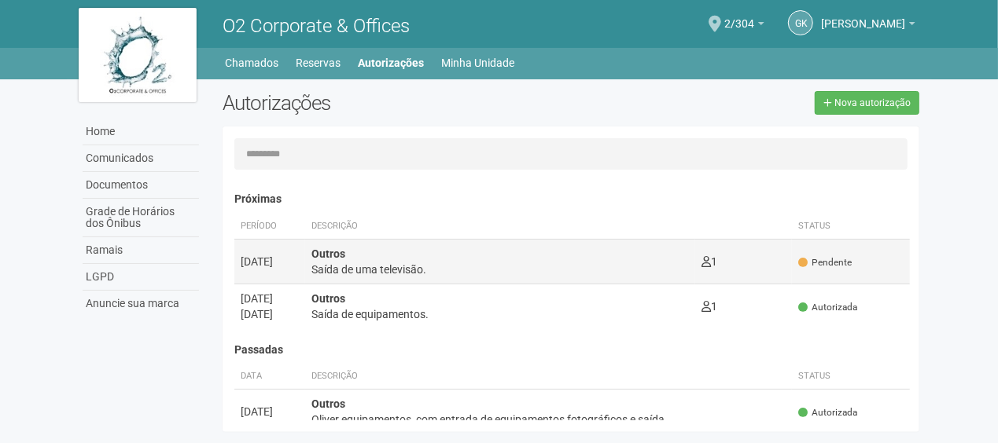
click at [841, 259] on span "Pendente" at bounding box center [824, 262] width 53 height 13
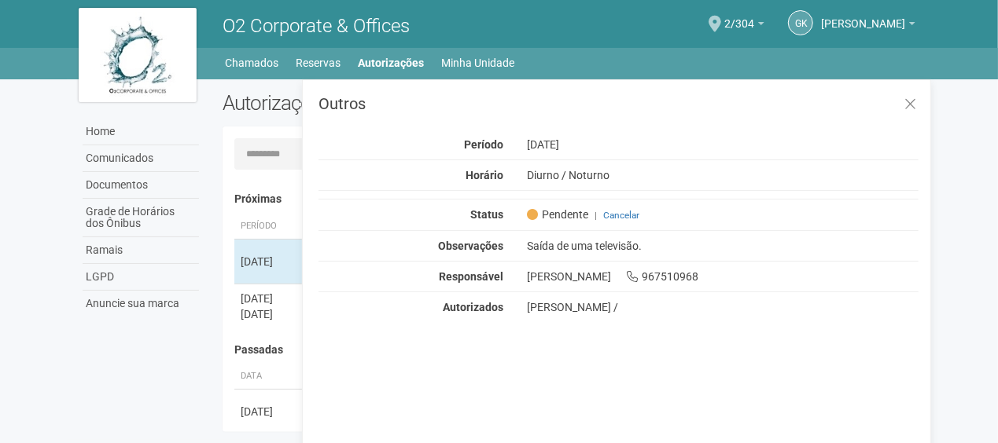
click at [554, 211] on span "Pendente" at bounding box center [557, 215] width 61 height 14
click at [910, 111] on icon at bounding box center [910, 105] width 12 height 16
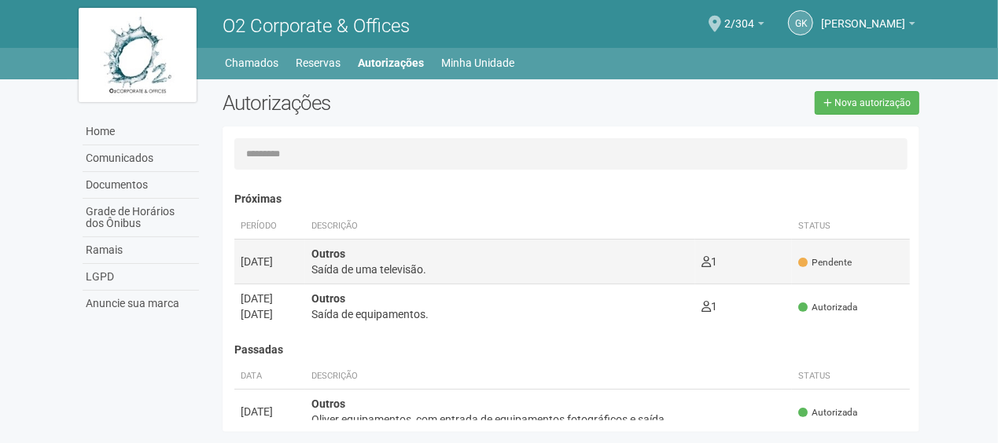
click at [398, 256] on div "Outros Saída de uma televisão." at bounding box center [499, 261] width 377 height 31
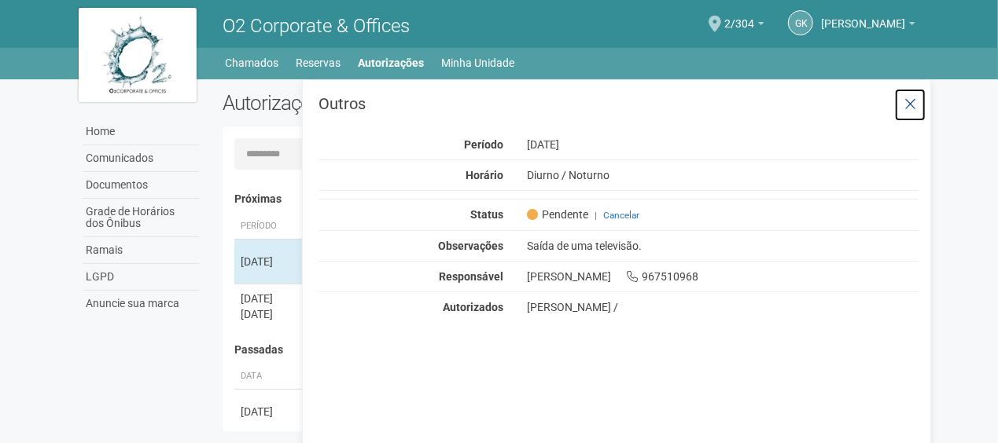
click at [913, 95] on button at bounding box center [910, 105] width 32 height 34
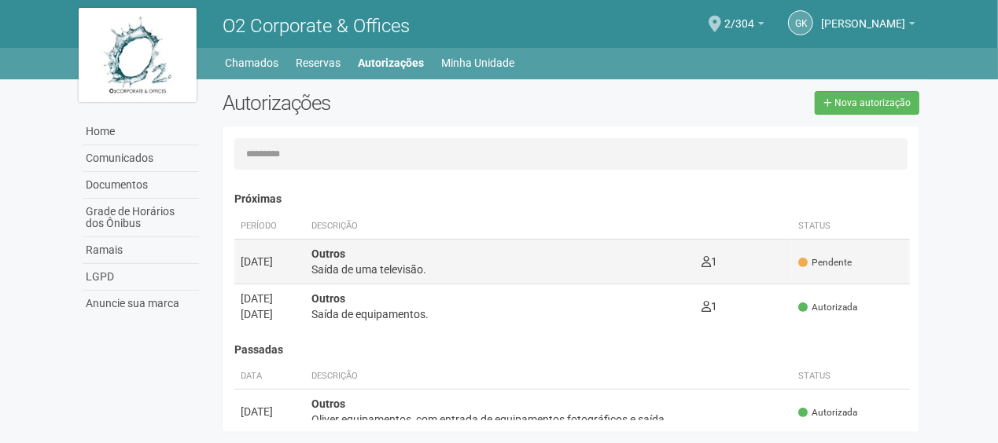
click at [842, 267] on span "Pendente" at bounding box center [824, 262] width 53 height 13
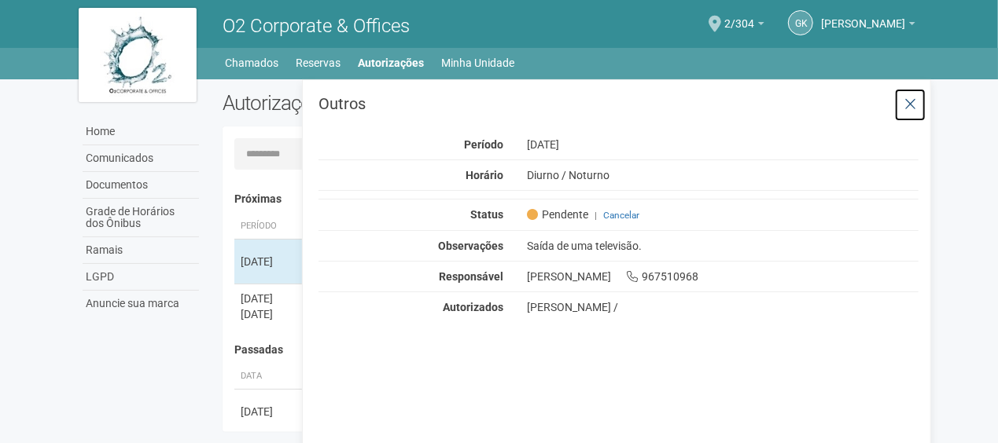
click at [913, 101] on icon at bounding box center [910, 105] width 12 height 16
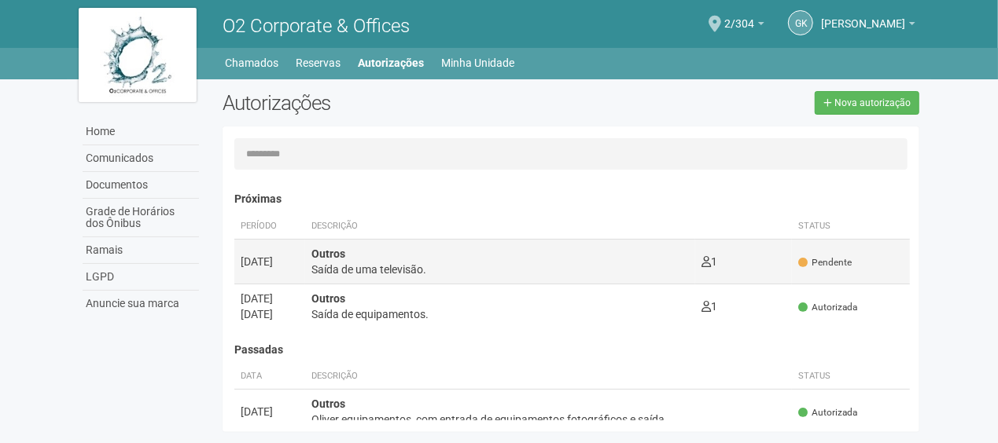
click at [785, 262] on td "1 0" at bounding box center [743, 261] width 97 height 45
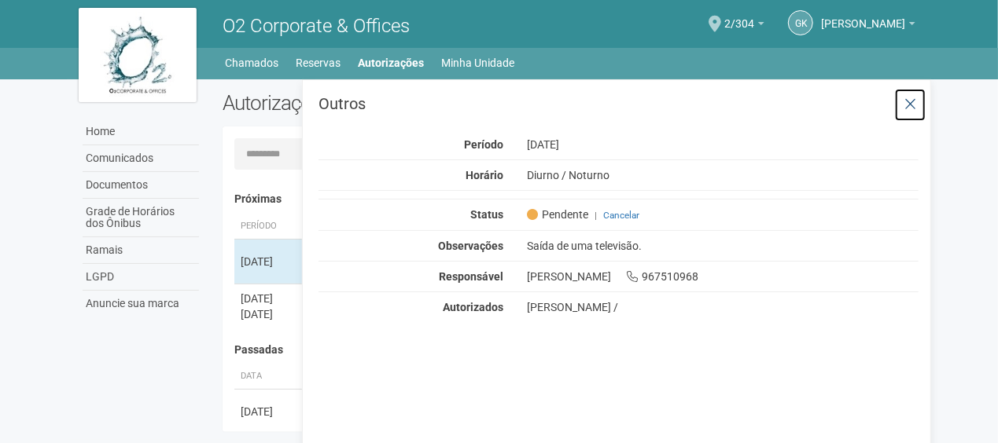
click at [914, 101] on icon at bounding box center [910, 105] width 12 height 16
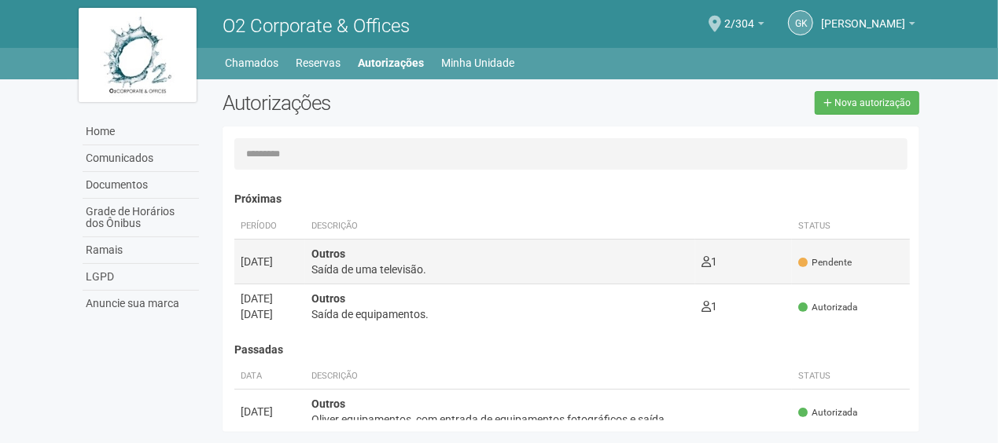
click at [847, 244] on td "Pendente" at bounding box center [851, 261] width 118 height 45
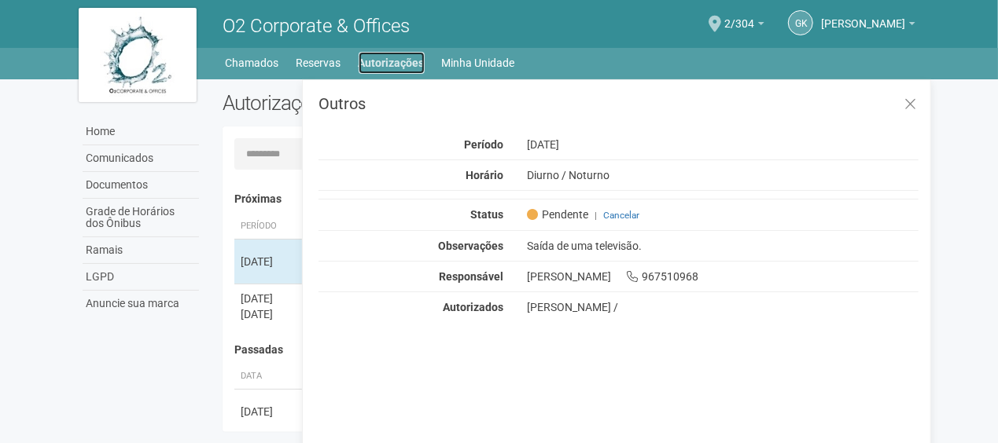
click at [368, 65] on link "Autorizações" at bounding box center [391, 63] width 66 height 22
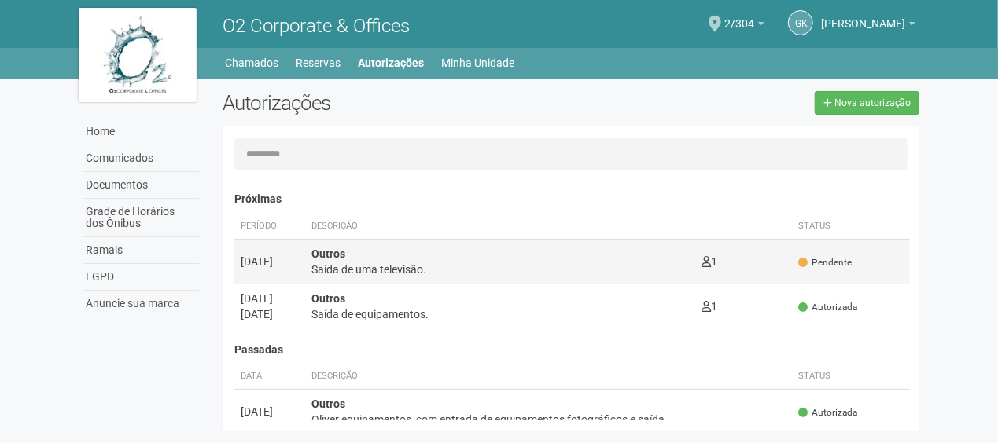
click at [843, 272] on td "Pendente" at bounding box center [851, 261] width 118 height 45
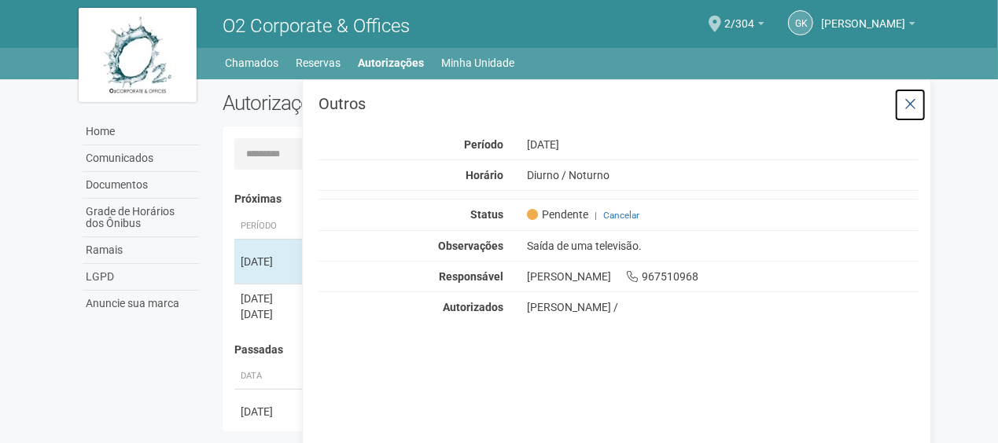
click at [916, 105] on icon at bounding box center [910, 105] width 12 height 16
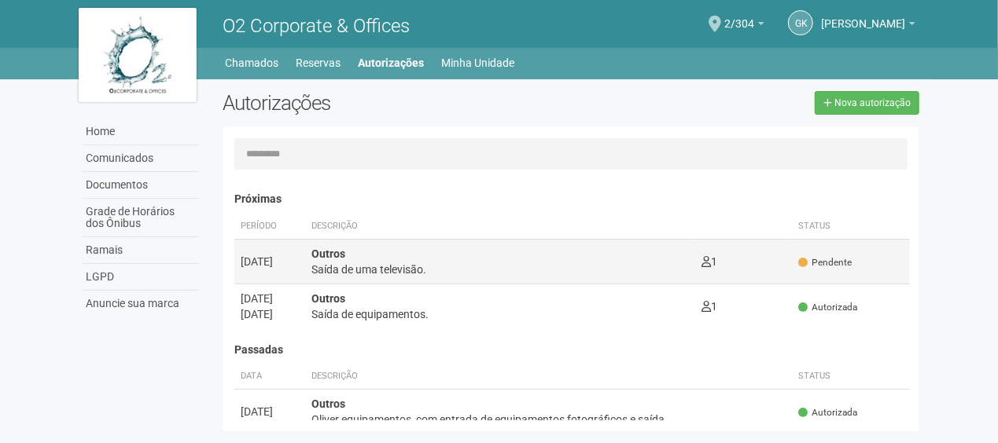
click at [827, 266] on span "Pendente" at bounding box center [824, 262] width 53 height 13
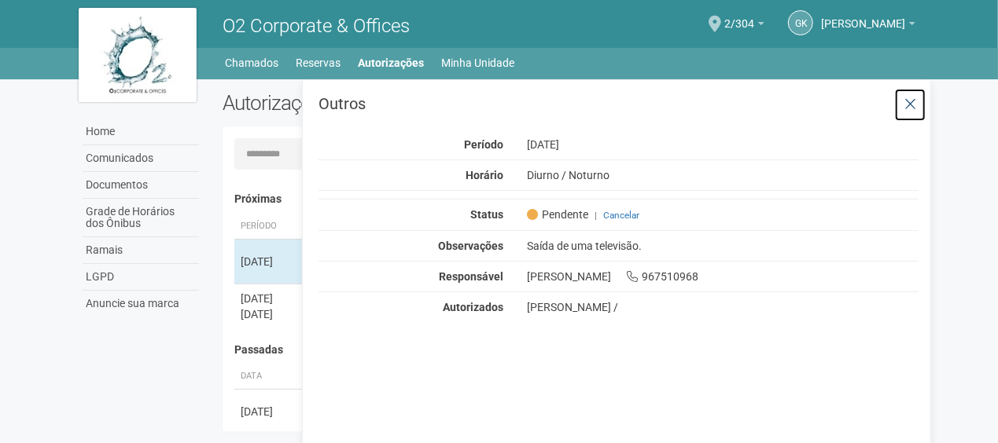
click at [909, 108] on icon at bounding box center [910, 105] width 12 height 16
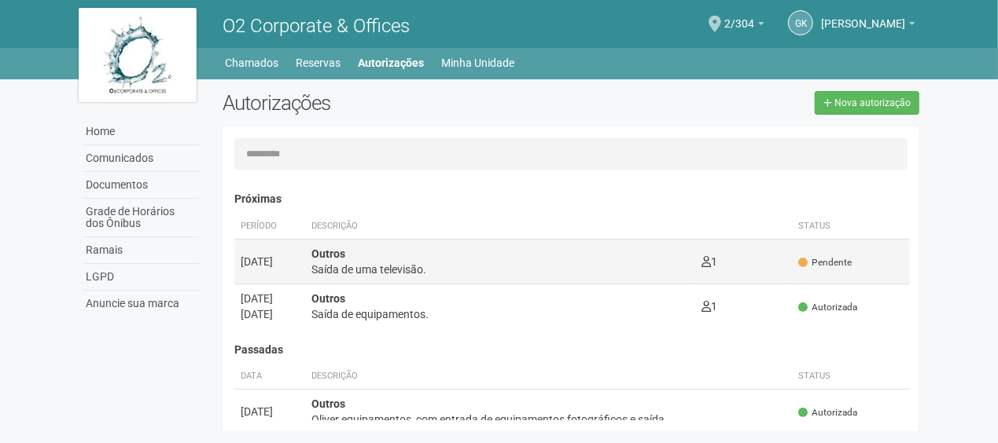
click at [841, 259] on span "Pendente" at bounding box center [824, 262] width 53 height 13
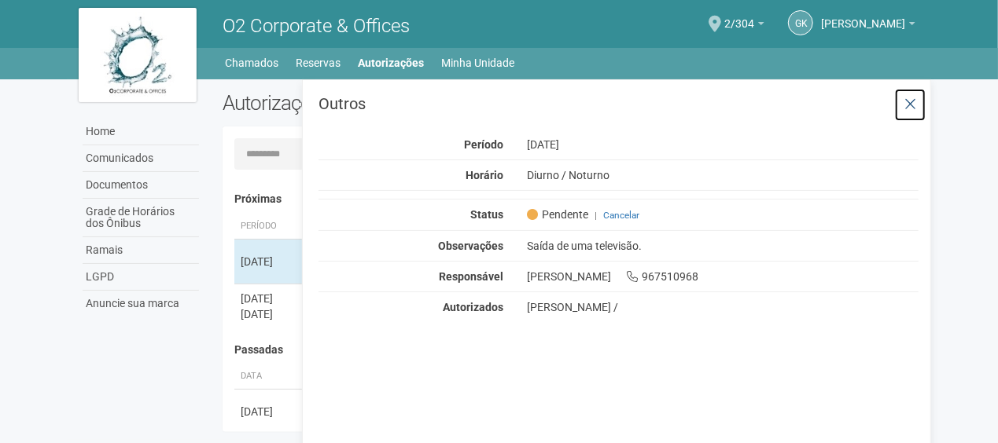
click at [910, 108] on icon at bounding box center [910, 105] width 12 height 16
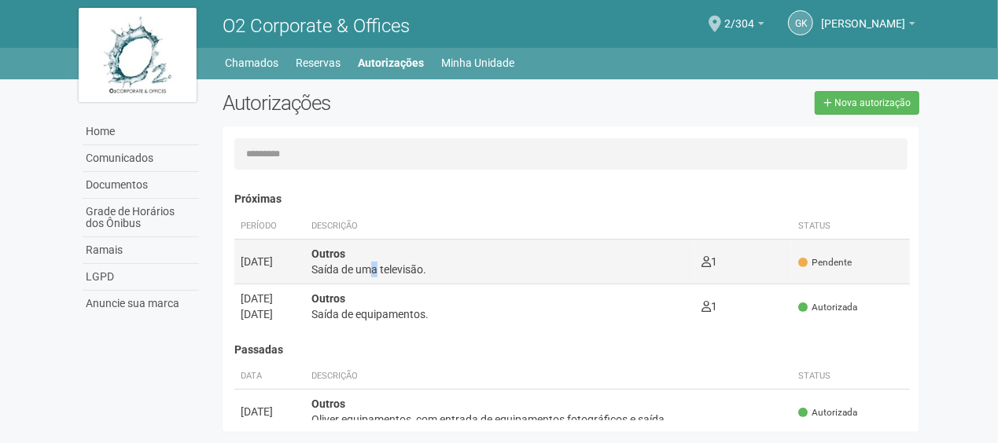
click at [377, 266] on div "Saída de uma televisão." at bounding box center [499, 270] width 377 height 16
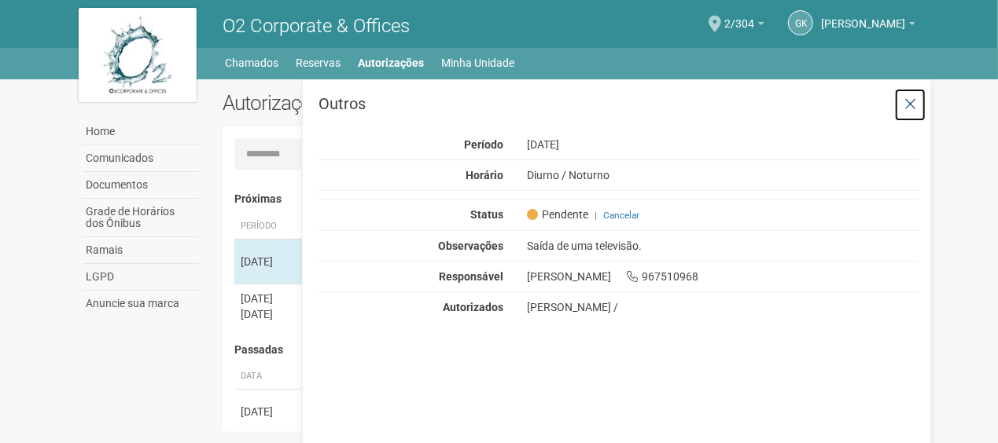
click at [921, 99] on button at bounding box center [910, 105] width 32 height 34
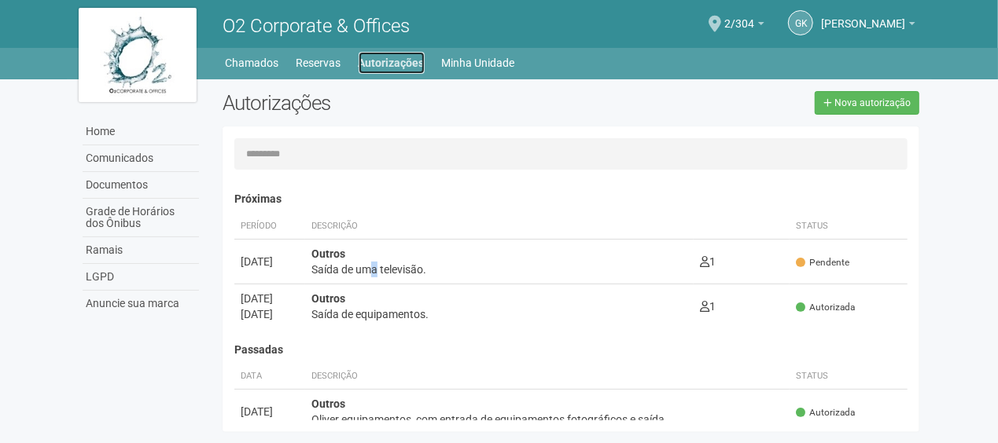
click at [409, 67] on link "Autorizações" at bounding box center [391, 63] width 66 height 22
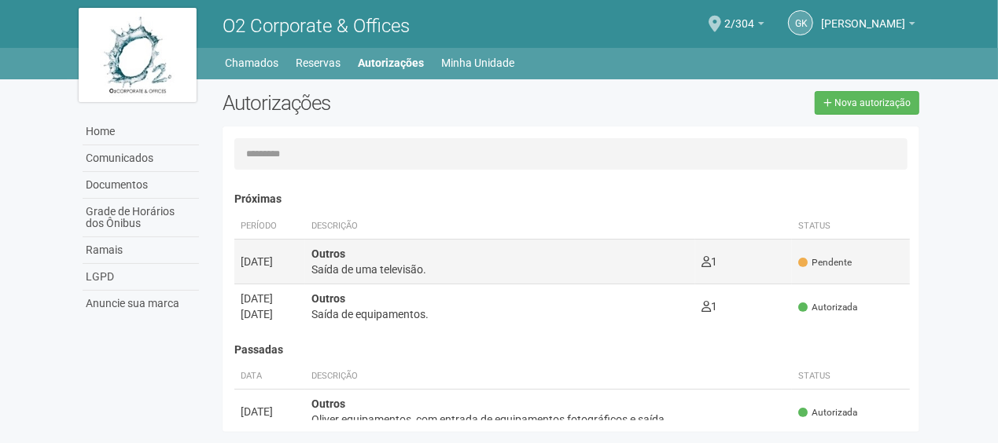
click at [840, 274] on td "Pendente" at bounding box center [851, 261] width 118 height 45
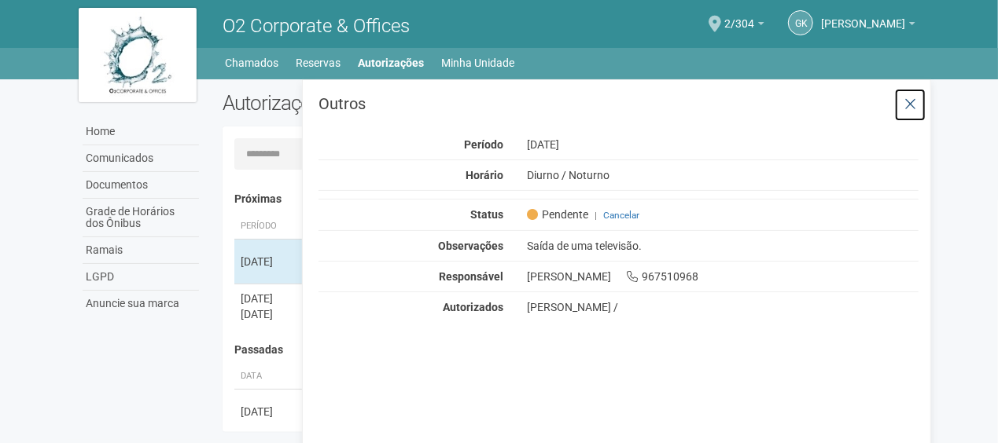
click at [911, 98] on icon at bounding box center [910, 105] width 12 height 16
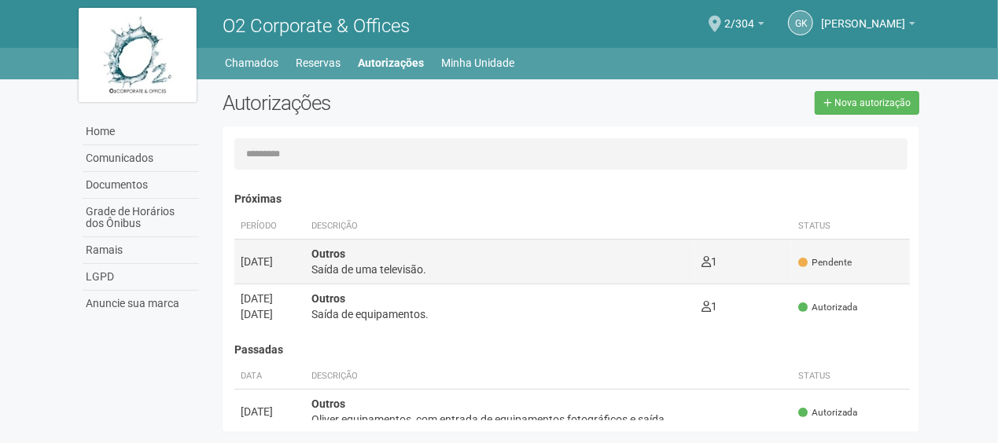
click at [809, 266] on span "Pendente" at bounding box center [824, 262] width 53 height 13
